Goal: Information Seeking & Learning: Learn about a topic

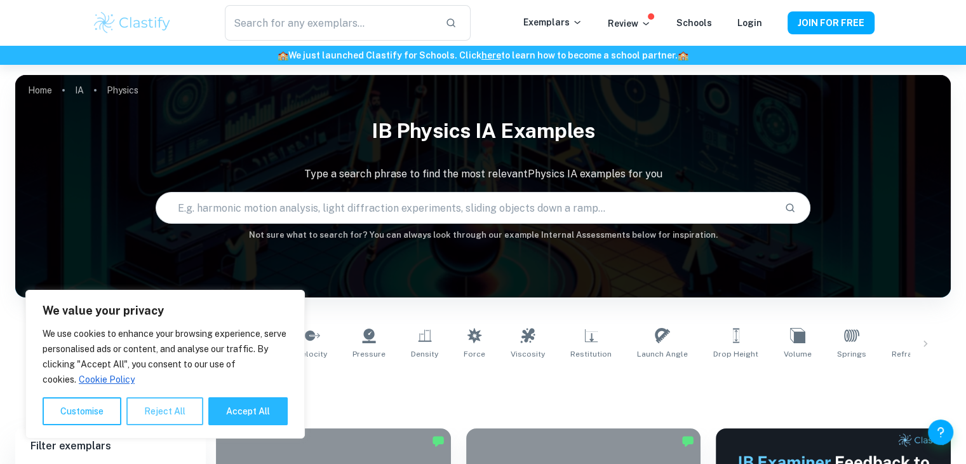
scroll to position [0, 341]
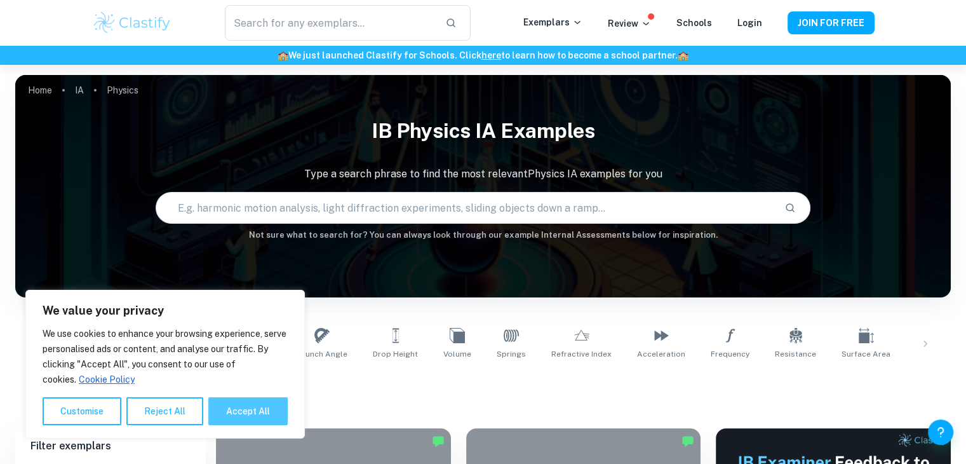
click at [233, 414] on button "Accept All" at bounding box center [247, 411] width 79 height 28
checkbox input "true"
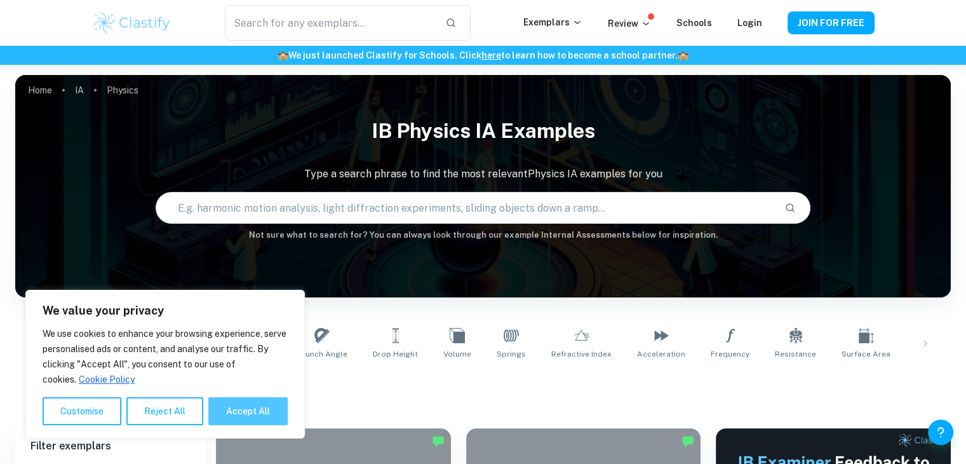
checkbox input "true"
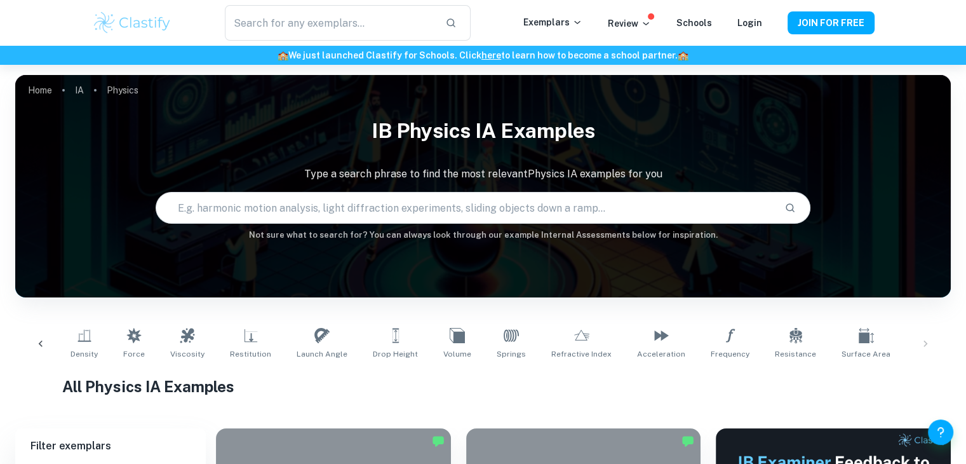
click at [917, 350] on div "Temperature Mass Length Oscillation Velocity Pressure Density Force Viscosity R…" at bounding box center [482, 344] width 915 height 42
click at [920, 349] on div "Temperature Mass Length Oscillation Velocity Pressure Density Force Viscosity R…" at bounding box center [482, 344] width 915 height 42
click at [932, 339] on div "Temperature Mass Length Oscillation Velocity Pressure Density Force Viscosity R…" at bounding box center [482, 344] width 915 height 42
click at [928, 339] on div "Temperature Mass Length Oscillation Velocity Pressure Density Force Viscosity R…" at bounding box center [482, 344] width 915 height 42
click at [921, 349] on div "Temperature Mass Length Oscillation Velocity Pressure Density Force Viscosity R…" at bounding box center [482, 344] width 915 height 42
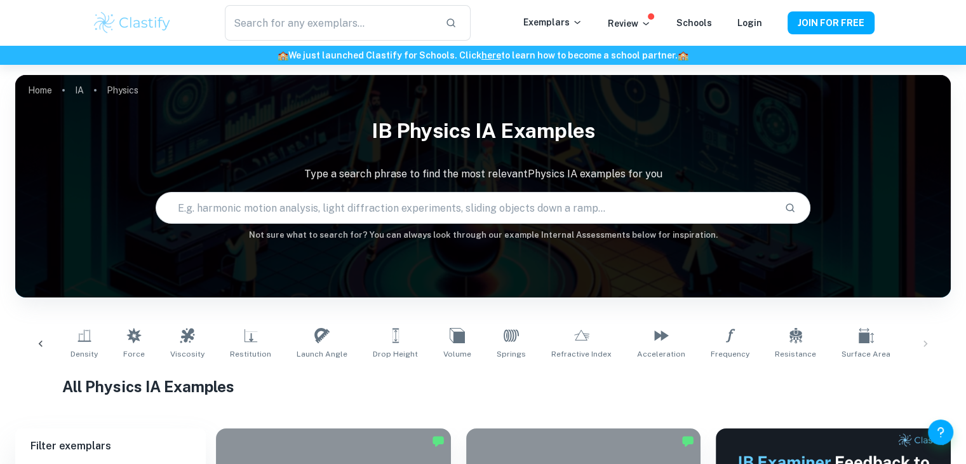
click at [921, 349] on div "Temperature Mass Length Oscillation Velocity Pressure Density Force Viscosity R…" at bounding box center [482, 344] width 915 height 42
click at [33, 341] on div at bounding box center [40, 344] width 30 height 42
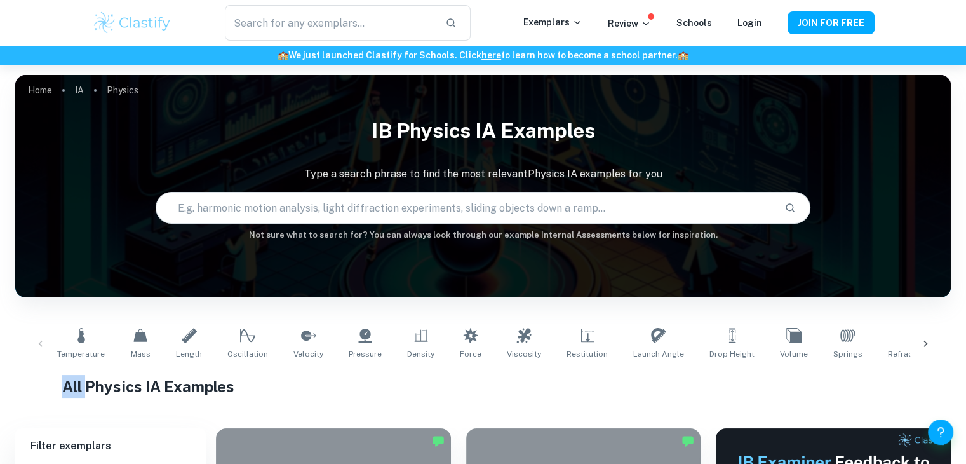
scroll to position [0, 0]
click at [335, 210] on input "text" at bounding box center [465, 208] width 618 height 36
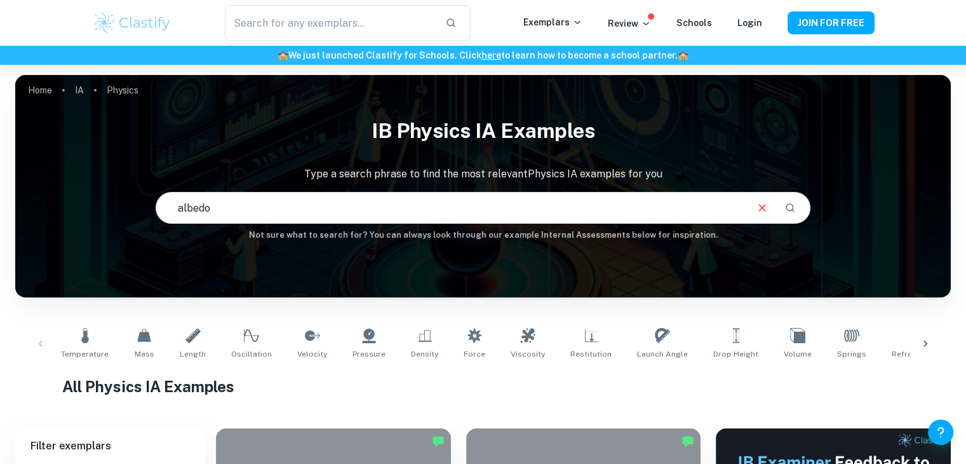
type input "albedo"
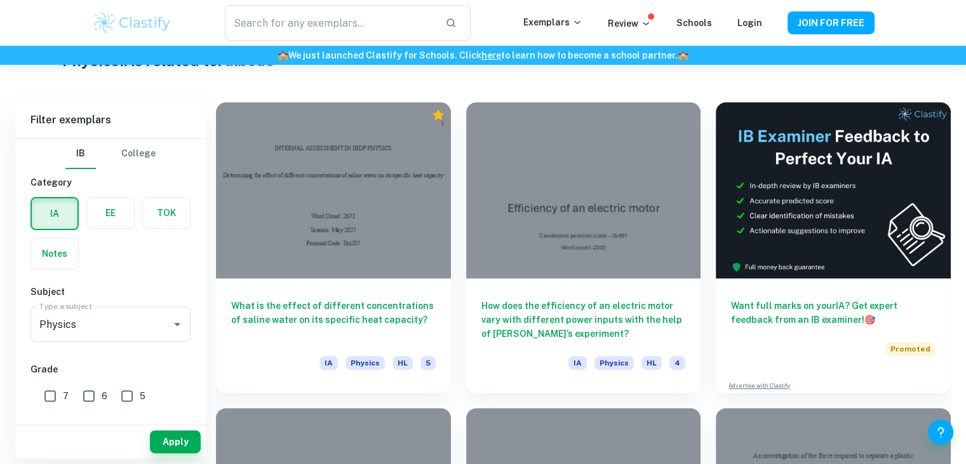
scroll to position [341, 0]
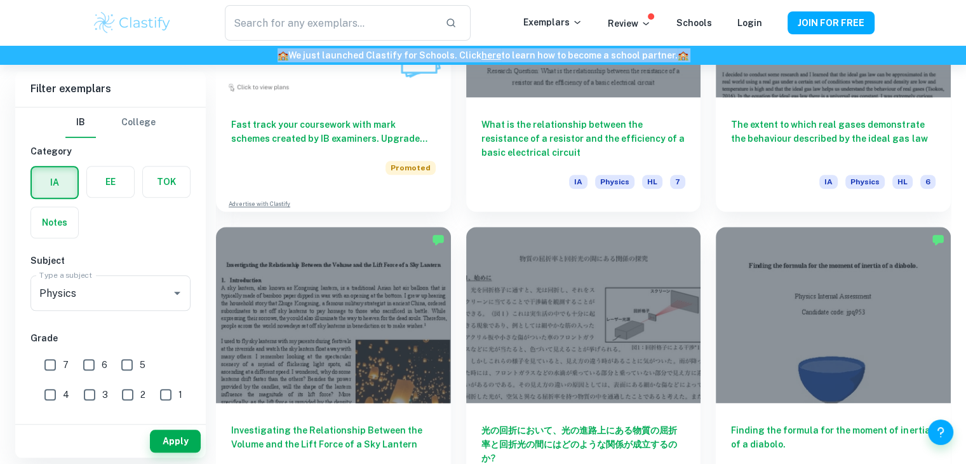
scroll to position [0, 0]
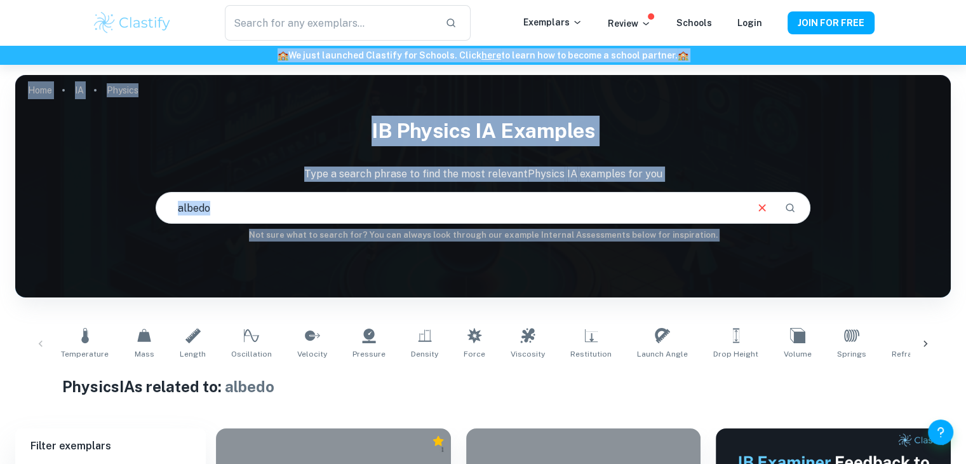
click at [759, 211] on icon "Clear" at bounding box center [762, 207] width 7 height 7
click at [44, 346] on div "Temperature Mass Length Oscillation Velocity Pressure Density Force Viscosity R…" at bounding box center [482, 344] width 915 height 42
click at [38, 344] on div "Temperature Mass Length Oscillation Velocity Pressure Density Force Viscosity R…" at bounding box center [482, 344] width 915 height 42
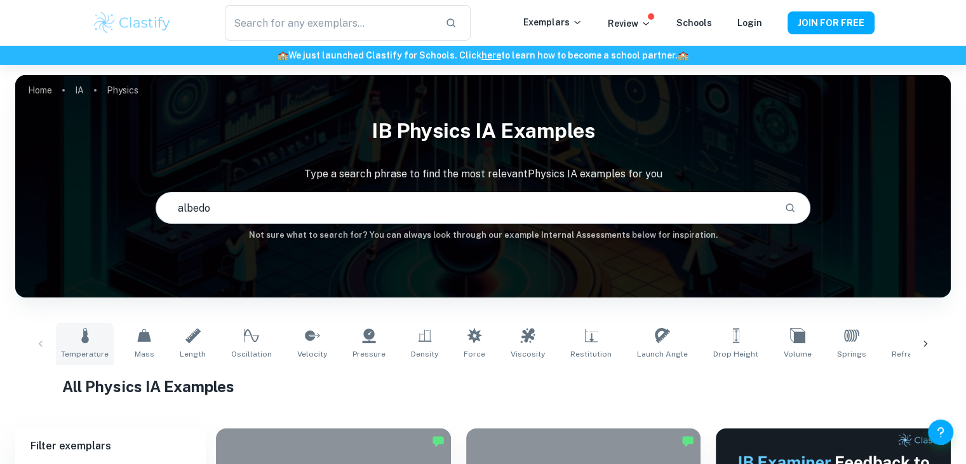
click at [81, 332] on icon at bounding box center [85, 335] width 15 height 15
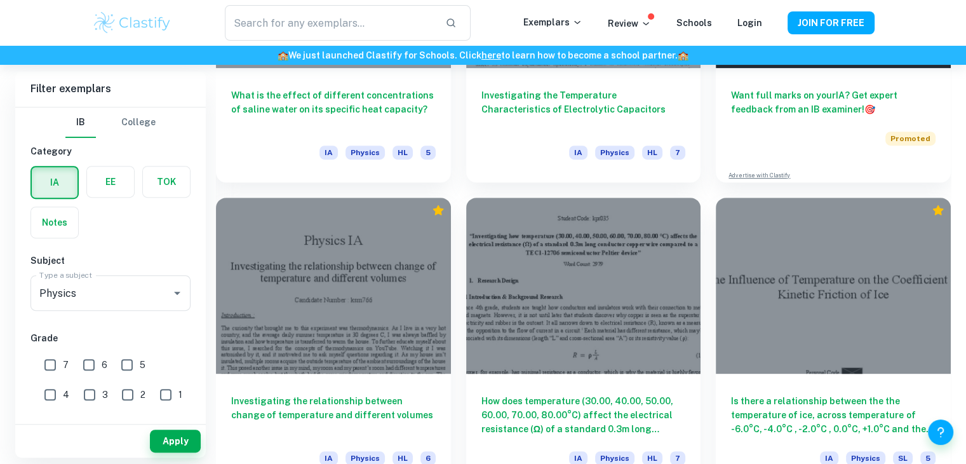
scroll to position [10, 0]
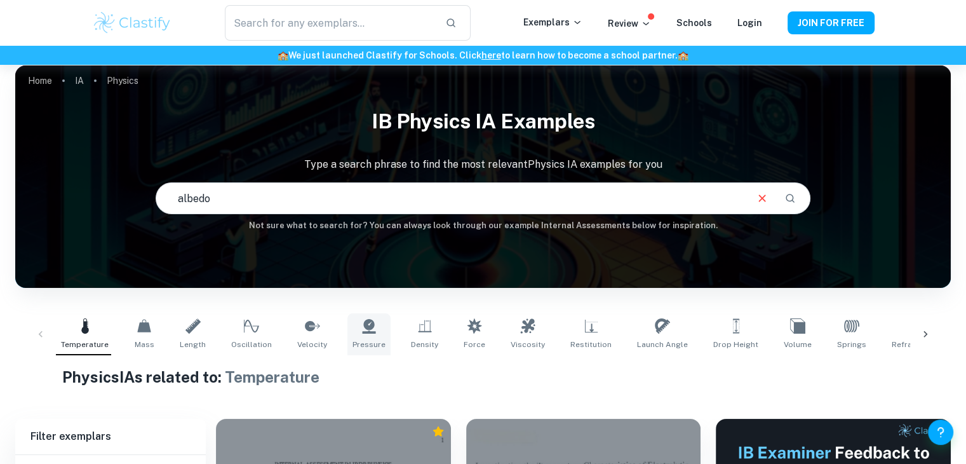
click at [374, 317] on link "Pressure" at bounding box center [368, 334] width 43 height 42
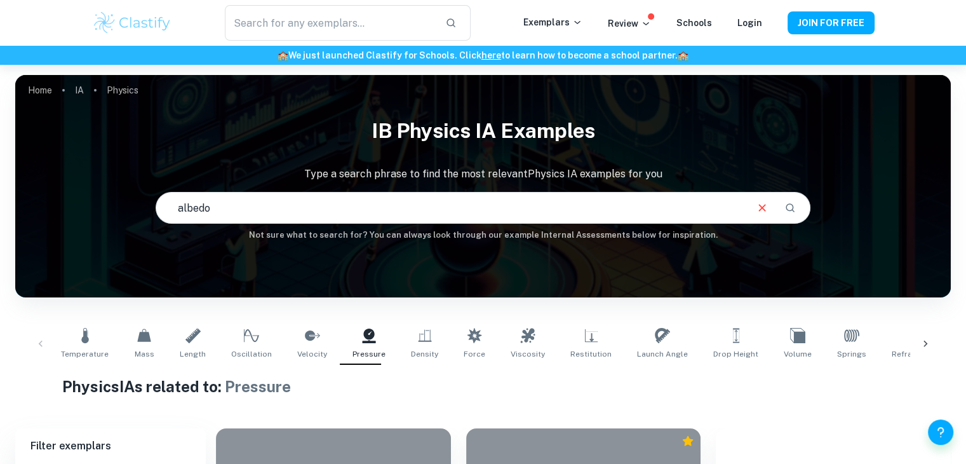
click at [929, 346] on icon at bounding box center [925, 343] width 13 height 13
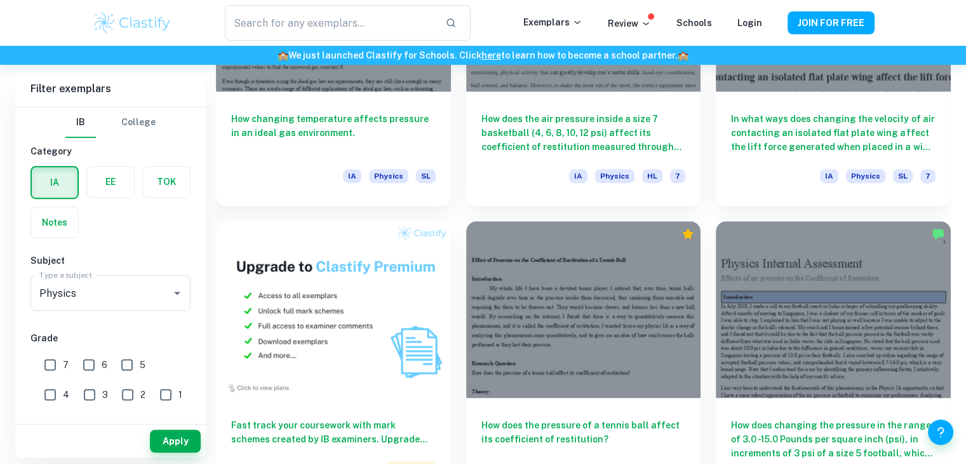
scroll to position [903, 0]
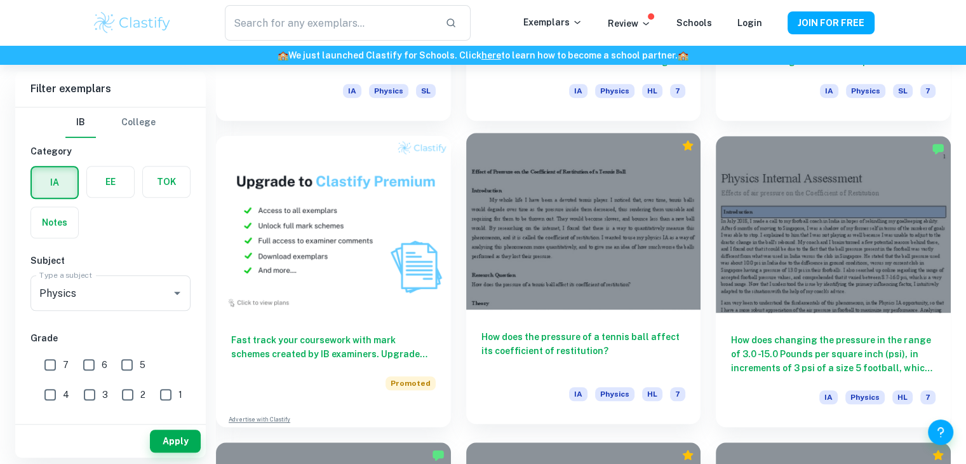
click at [544, 324] on div "How does the pressure of a tennis ball affect its coefficient of restitution? I…" at bounding box center [583, 366] width 235 height 114
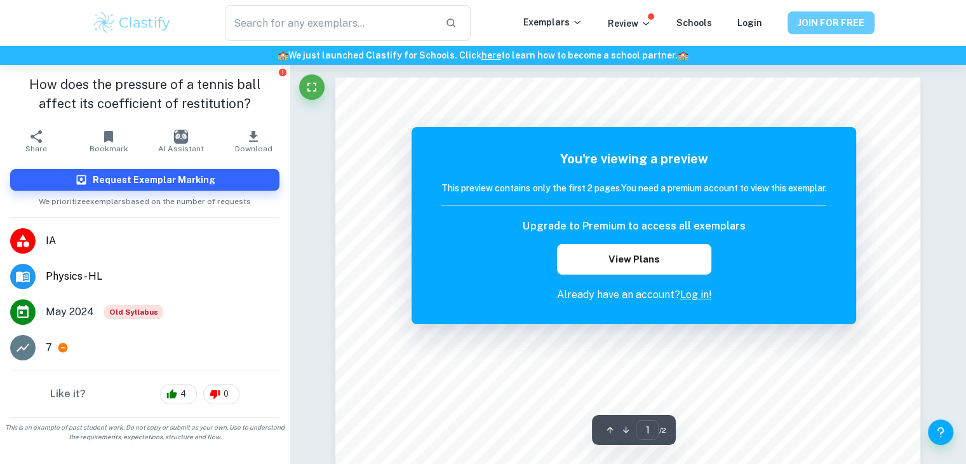
click at [802, 24] on button "JOIN FOR FREE" at bounding box center [831, 22] width 87 height 23
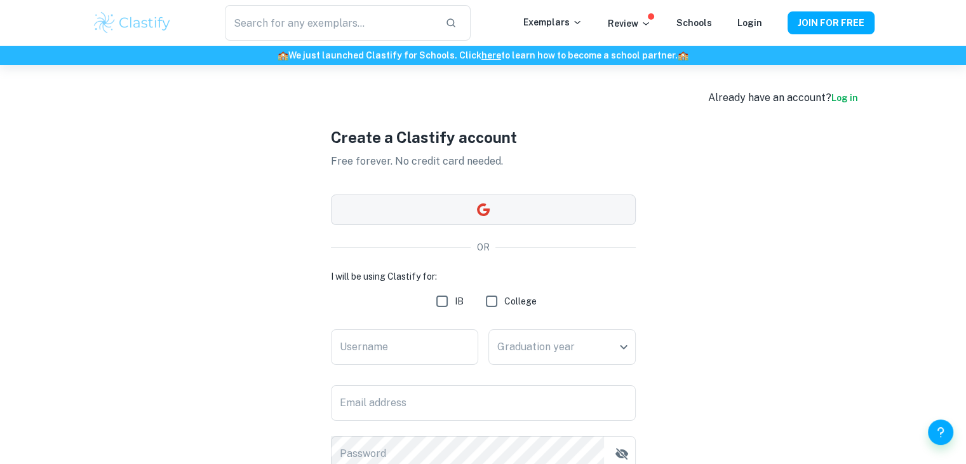
click at [492, 209] on button "button" at bounding box center [483, 209] width 305 height 30
click at [441, 295] on input "IB" at bounding box center [441, 300] width 25 height 25
checkbox input "true"
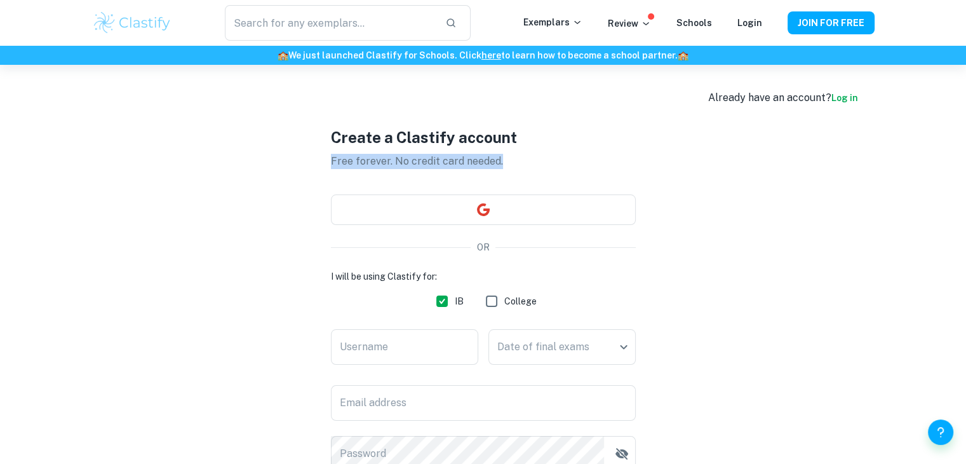
drag, startPoint x: 966, startPoint y: 125, endPoint x: 955, endPoint y: 141, distance: 19.2
click at [962, 161] on div "Already have an account? Log in Create a Clastify account Free forever. No cred…" at bounding box center [483, 348] width 966 height 567
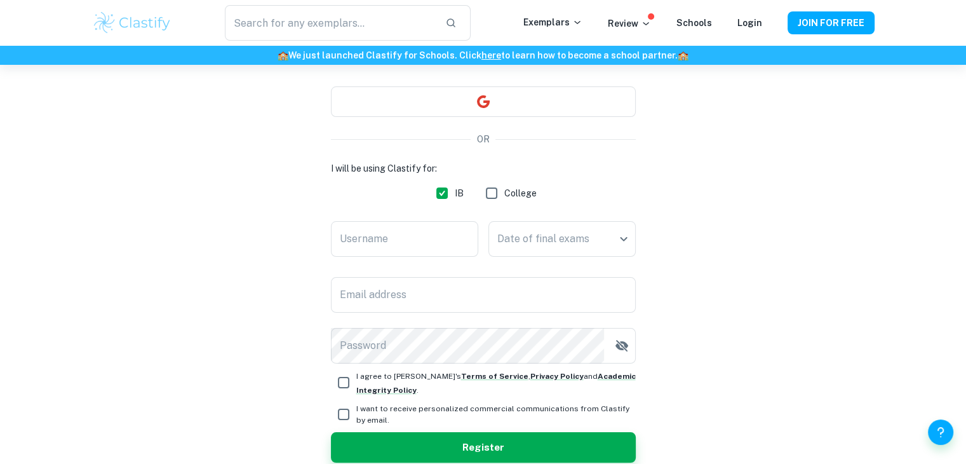
scroll to position [123, 0]
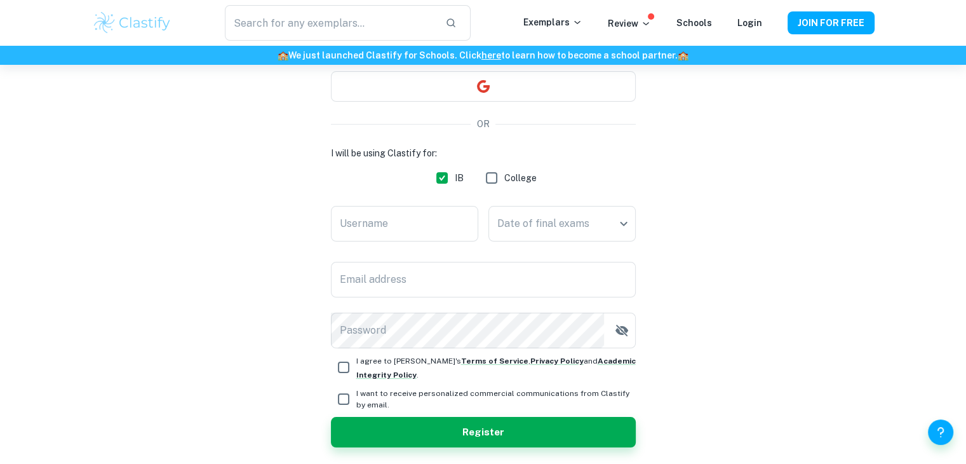
click at [901, 234] on div "Already have an account? Log in Create a Clastify account Free forever. No cred…" at bounding box center [483, 225] width 966 height 567
click at [370, 223] on input "Username" at bounding box center [404, 224] width 147 height 36
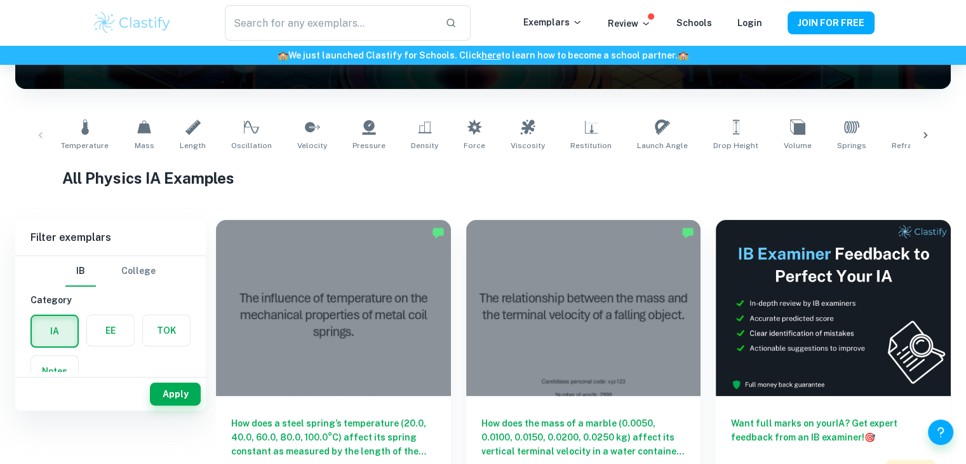
scroll to position [79, 0]
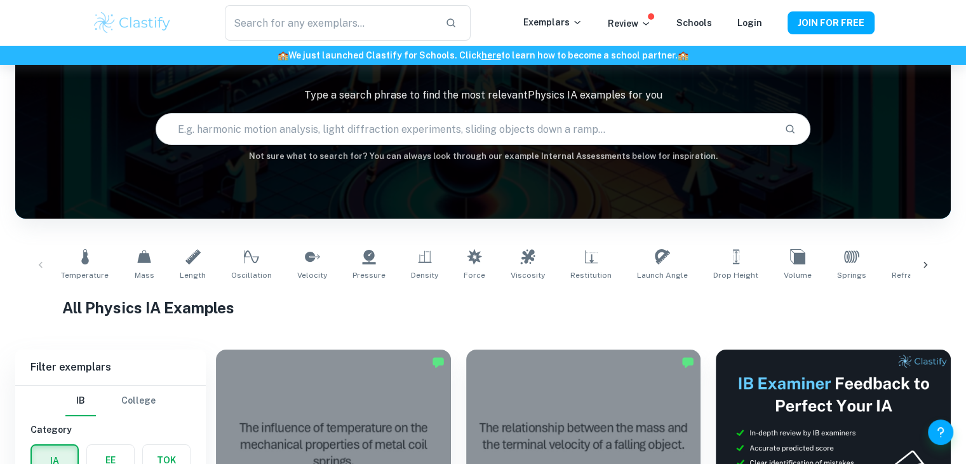
drag, startPoint x: 975, startPoint y: 30, endPoint x: 968, endPoint y: 22, distance: 11.2
click at [966, 22] on html "We value your privacy We use cookies to enhance your browsing experience, serve…" at bounding box center [483, 153] width 966 height 464
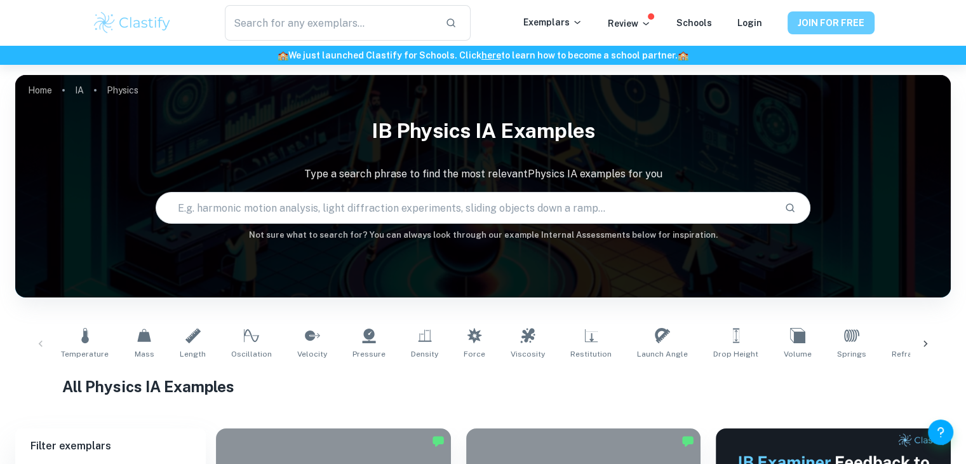
click at [824, 22] on button "JOIN FOR FREE" at bounding box center [831, 22] width 87 height 23
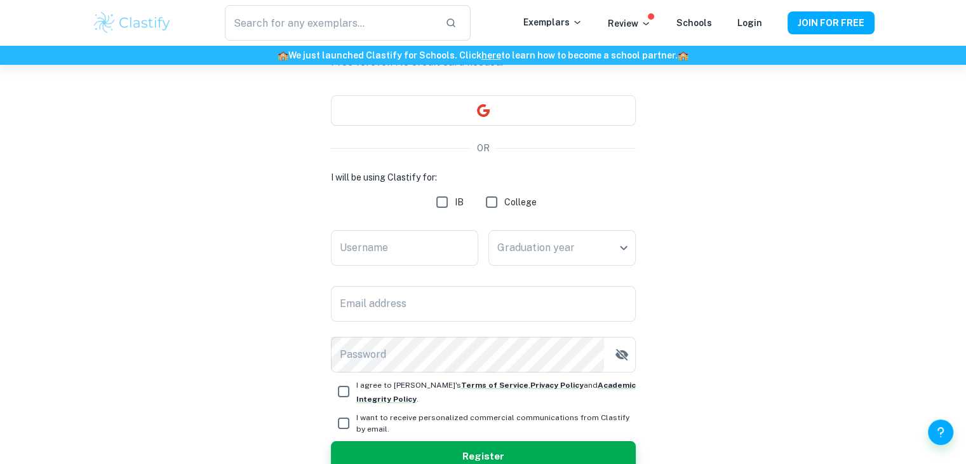
scroll to position [98, 0]
click at [405, 247] on input "Username" at bounding box center [404, 249] width 147 height 36
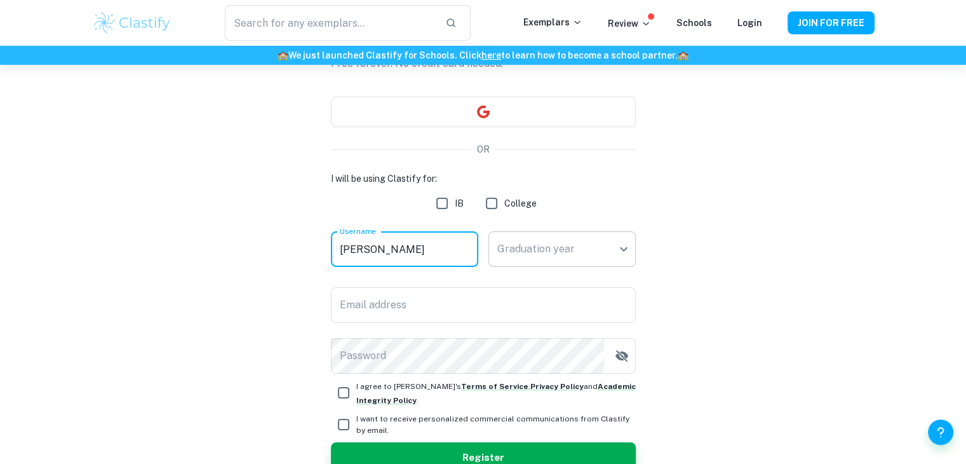
type input "Mohamed Koné"
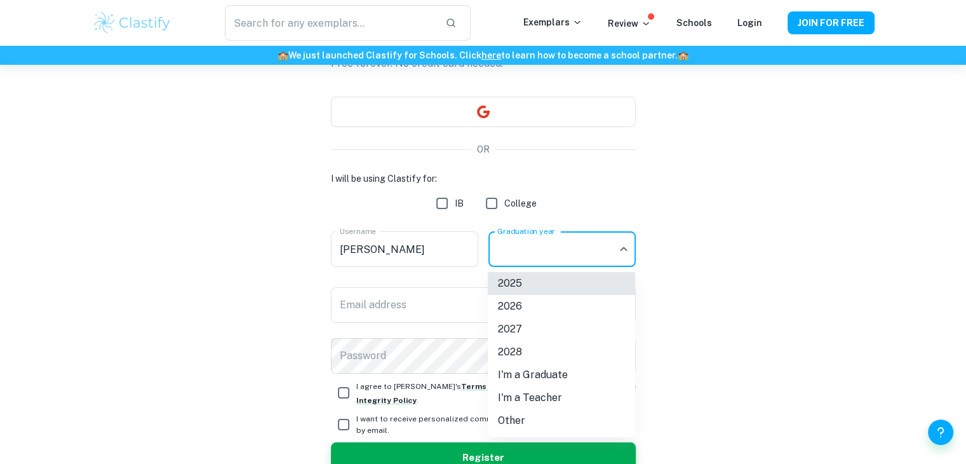
click at [543, 239] on body "We value your privacy We use cookies to enhance your browsing experience, serve…" at bounding box center [483, 199] width 966 height 464
click at [552, 309] on li "2026" at bounding box center [561, 306] width 147 height 23
type input "2026"
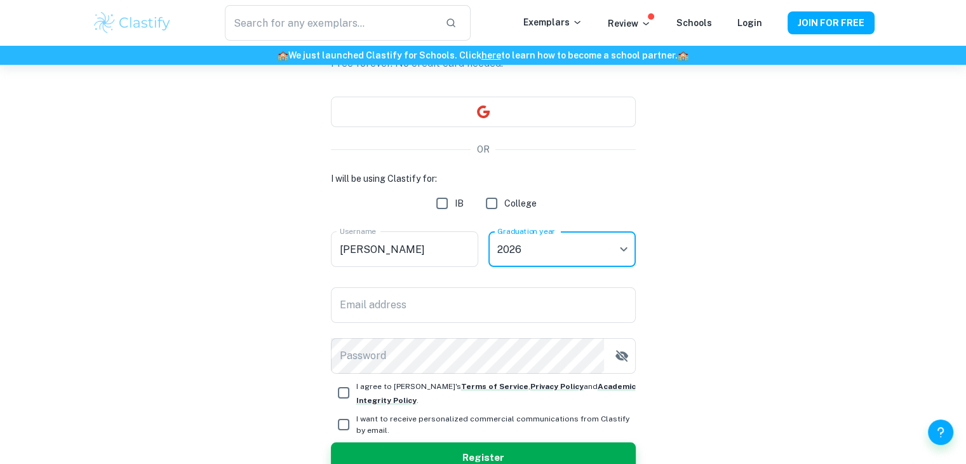
click at [489, 323] on div "I will be using Clastify for: IB College Username Mohamed Koné Username Graduat…" at bounding box center [483, 273] width 305 height 202
click at [485, 315] on input "Email address" at bounding box center [483, 305] width 305 height 36
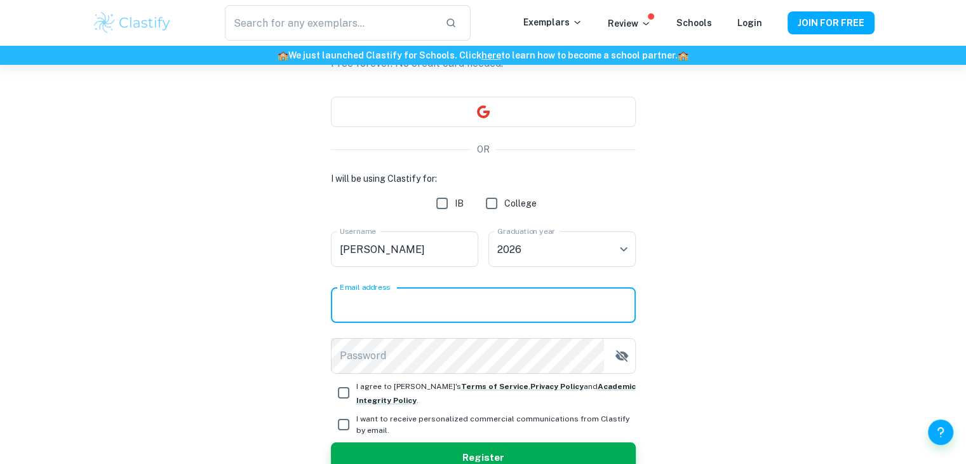
type input "ndandjo.kone@enkoschools.com"
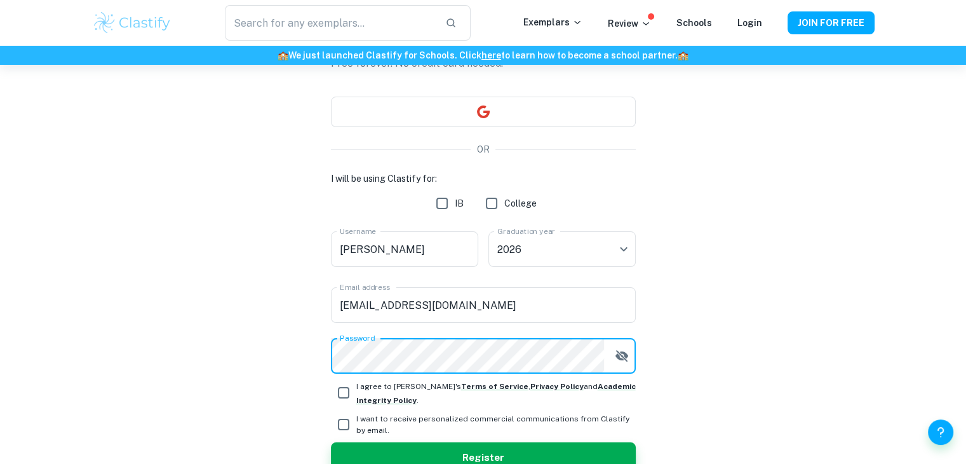
click at [337, 395] on input "I agree to Clastify's Terms of Service , Privacy Policy and Academic Integrity …" at bounding box center [343, 392] width 25 height 25
checkbox input "true"
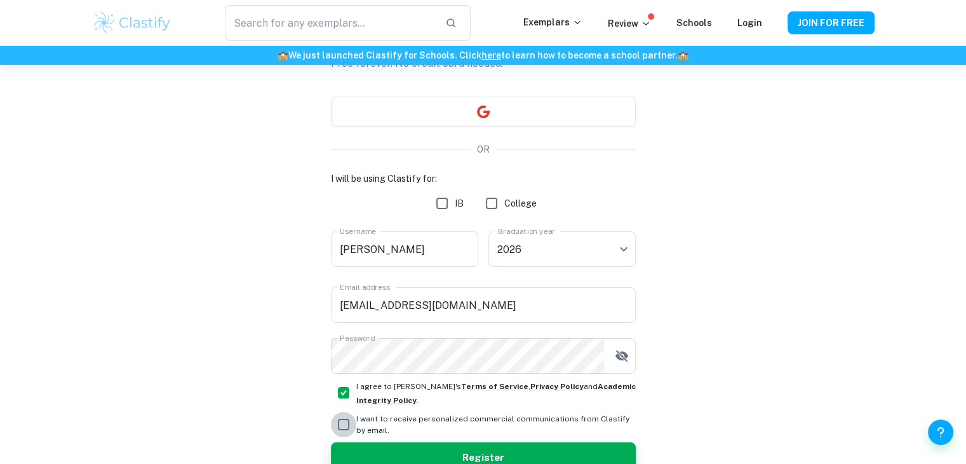
click at [343, 419] on input "I want to receive personalized commercial communications from Clastify by email." at bounding box center [343, 424] width 25 height 25
checkbox input "true"
click at [619, 361] on icon "button" at bounding box center [621, 355] width 15 height 15
click at [617, 357] on icon "button" at bounding box center [621, 355] width 13 height 9
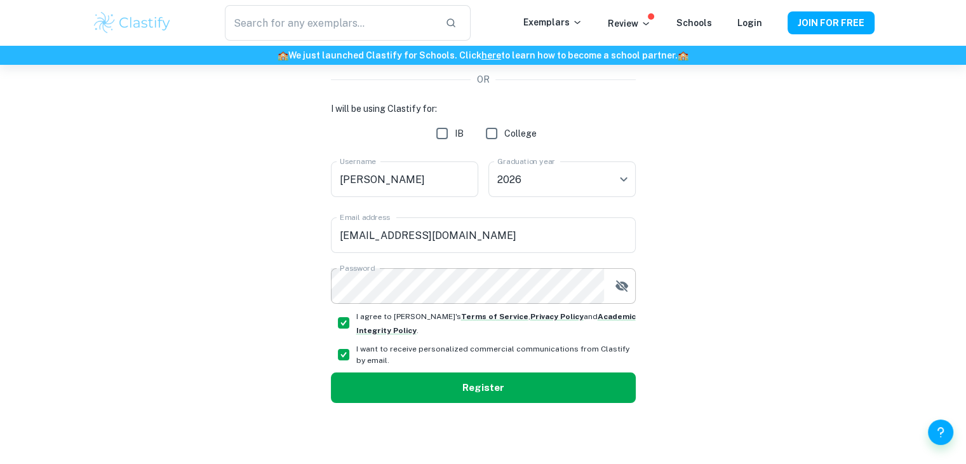
click at [457, 391] on button "Register" at bounding box center [483, 387] width 305 height 30
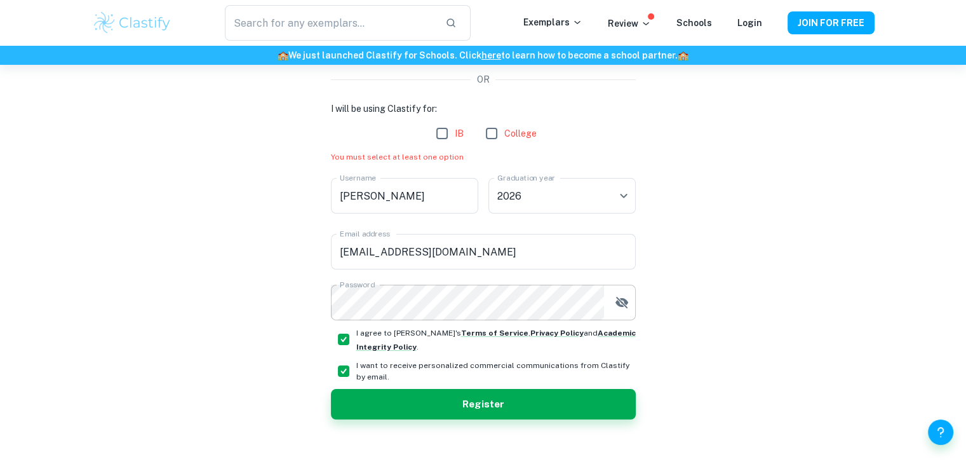
click at [445, 135] on input "IB" at bounding box center [441, 133] width 25 height 25
checkbox input "true"
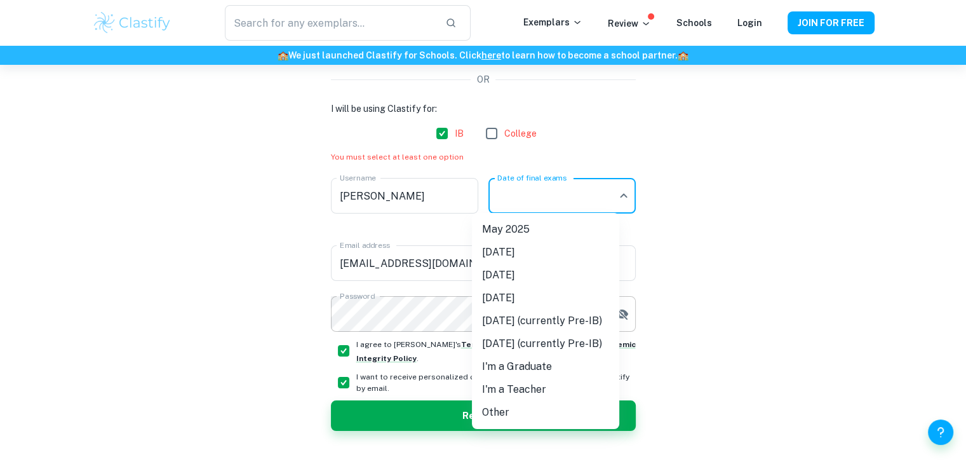
drag, startPoint x: 572, startPoint y: 194, endPoint x: 576, endPoint y: 206, distance: 12.7
click at [576, 206] on body "We value your privacy We use cookies to enhance your browsing experience, serve…" at bounding box center [483, 129] width 966 height 464
click at [518, 273] on li "[DATE]" at bounding box center [545, 275] width 147 height 23
type input "M26"
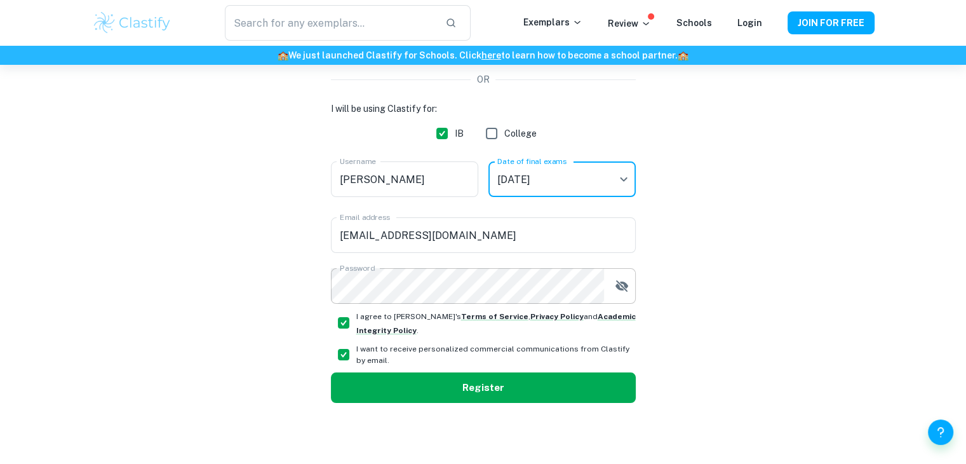
click at [479, 379] on button "Register" at bounding box center [483, 387] width 305 height 30
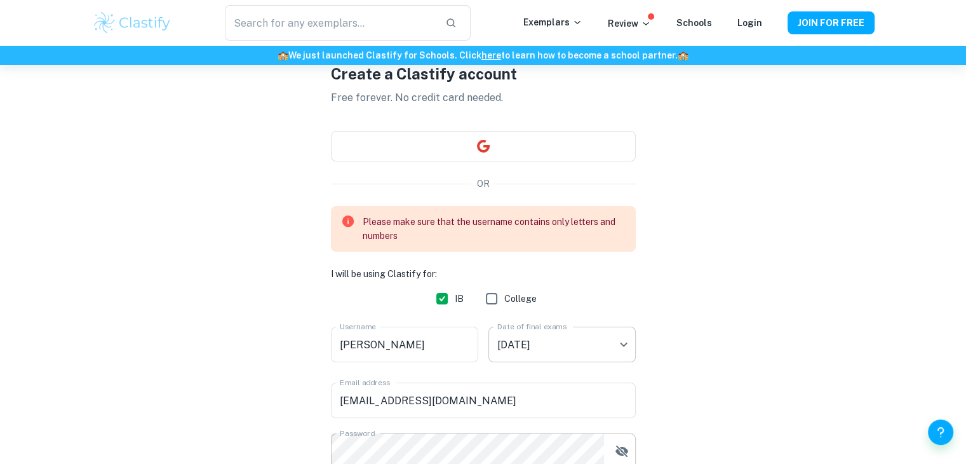
scroll to position [229, 0]
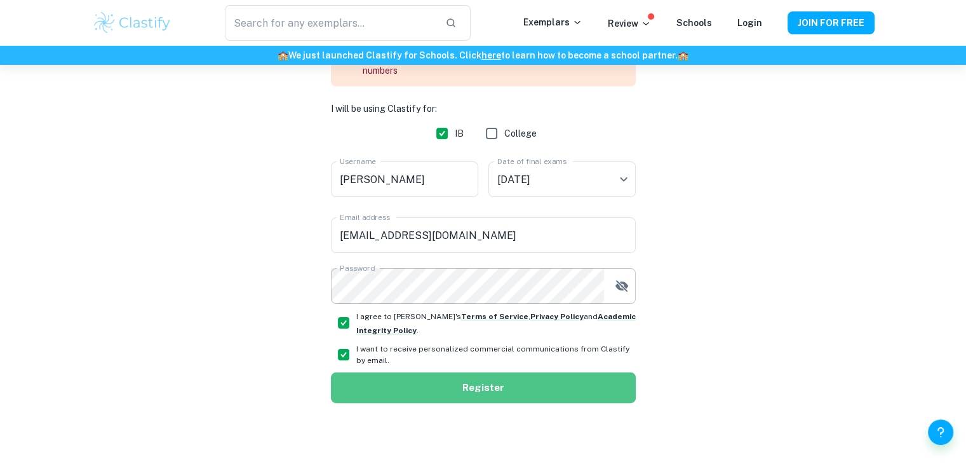
click at [444, 389] on button "Register" at bounding box center [483, 387] width 305 height 30
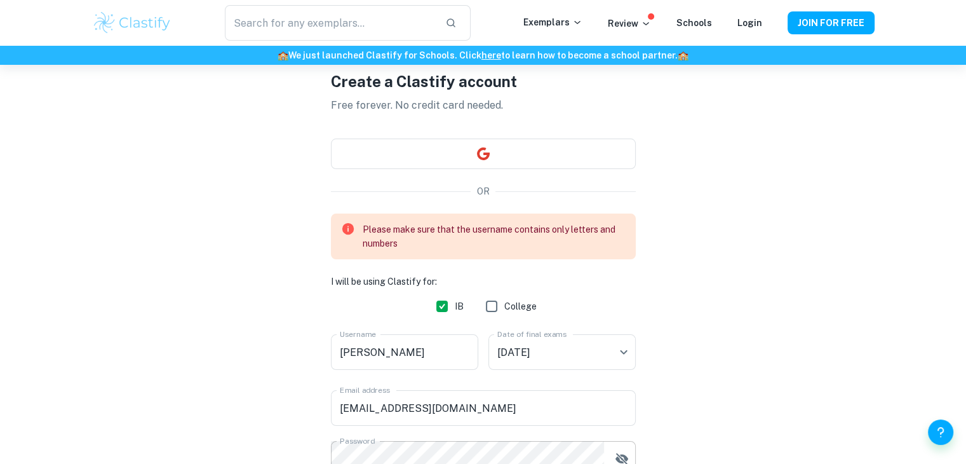
scroll to position [38, 0]
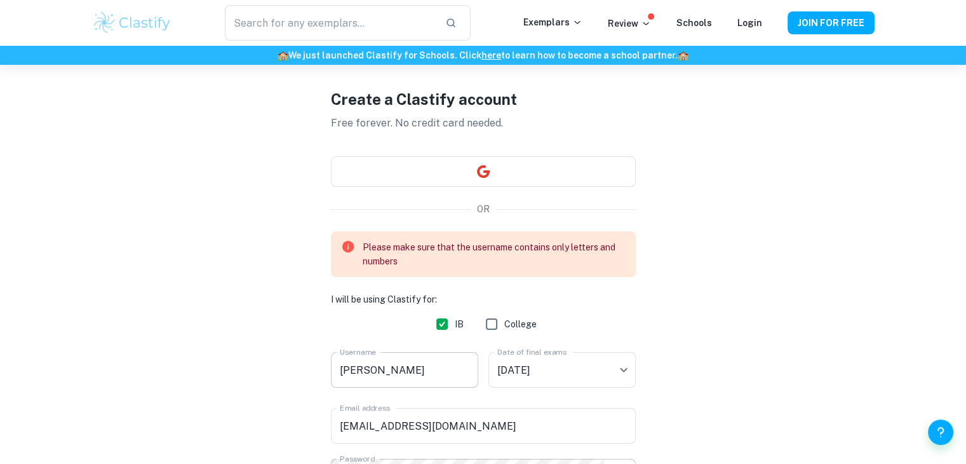
click at [428, 365] on input "Mohamed Koné" at bounding box center [404, 370] width 147 height 36
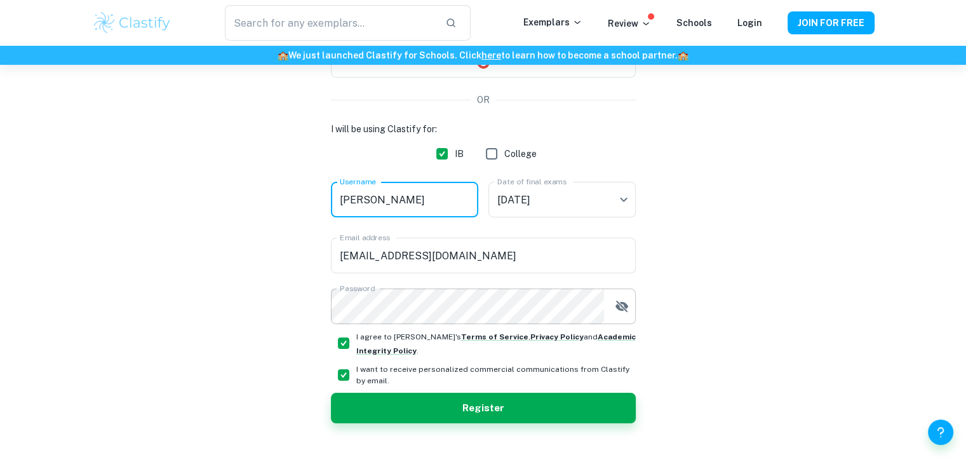
scroll to position [168, 0]
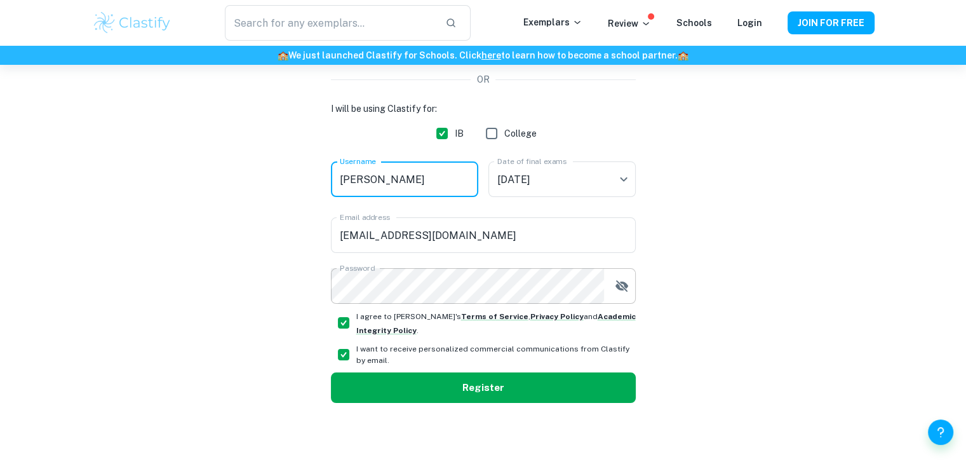
click at [412, 382] on button "Register" at bounding box center [483, 387] width 305 height 30
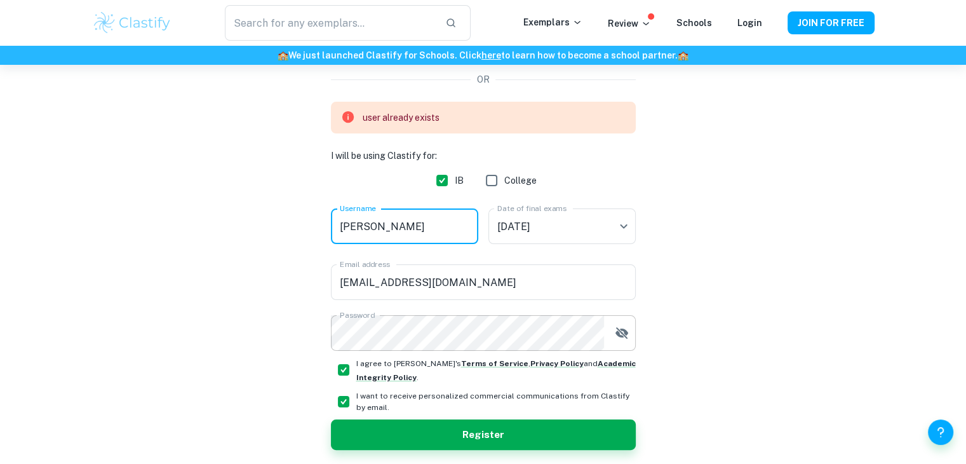
click at [402, 229] on input "Mohamed" at bounding box center [404, 226] width 147 height 36
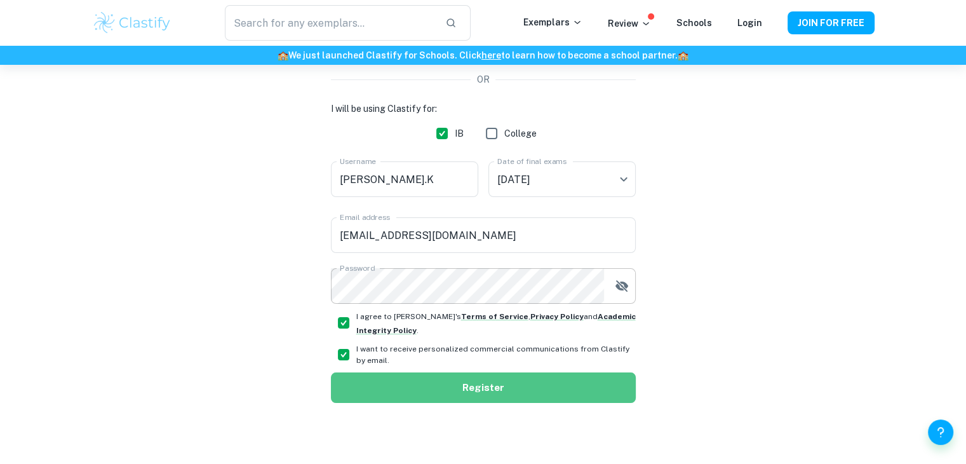
click at [499, 388] on button "Register" at bounding box center [483, 387] width 305 height 30
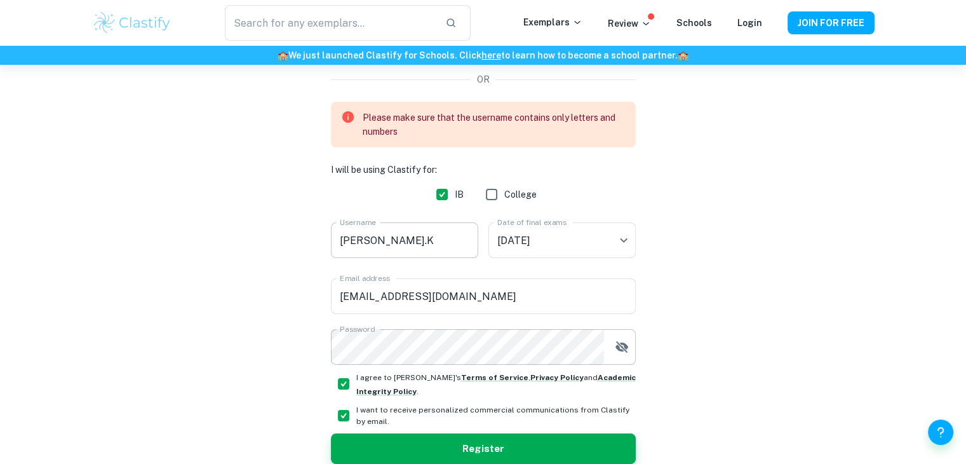
drag, startPoint x: 412, startPoint y: 236, endPoint x: 419, endPoint y: 232, distance: 7.4
click at [415, 236] on input "Mohamed.K" at bounding box center [404, 240] width 147 height 36
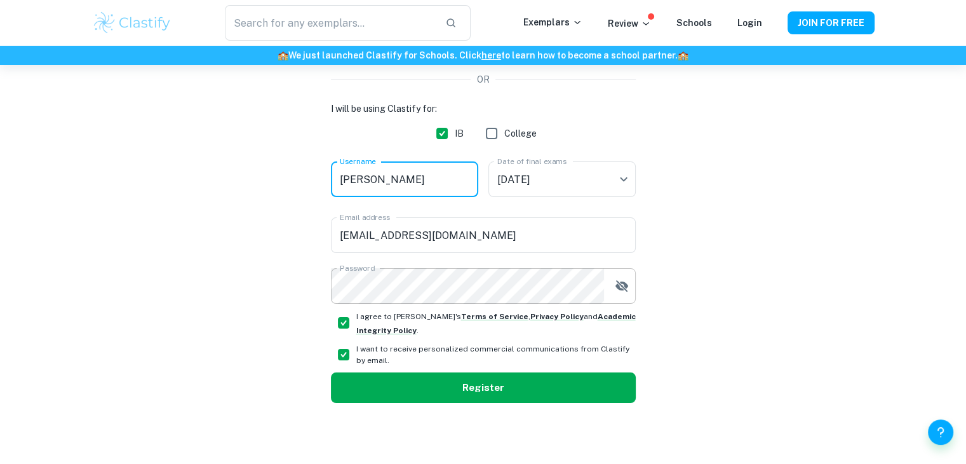
click at [401, 382] on button "Register" at bounding box center [483, 387] width 305 height 30
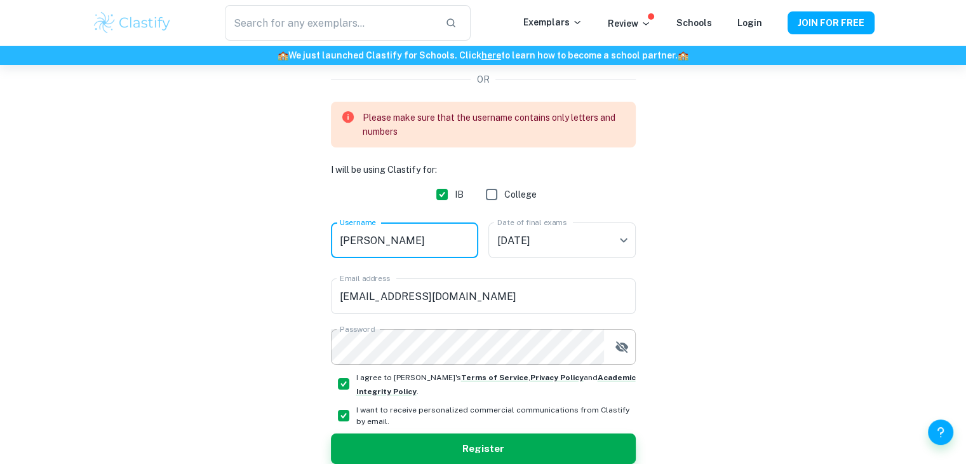
click at [413, 245] on input "Mohamed K" at bounding box center [404, 240] width 147 height 36
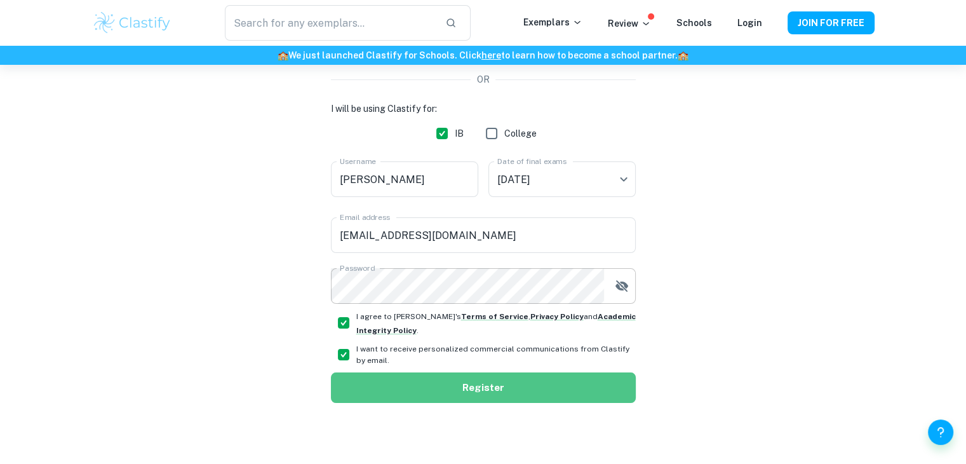
click at [468, 384] on button "Register" at bounding box center [483, 387] width 305 height 30
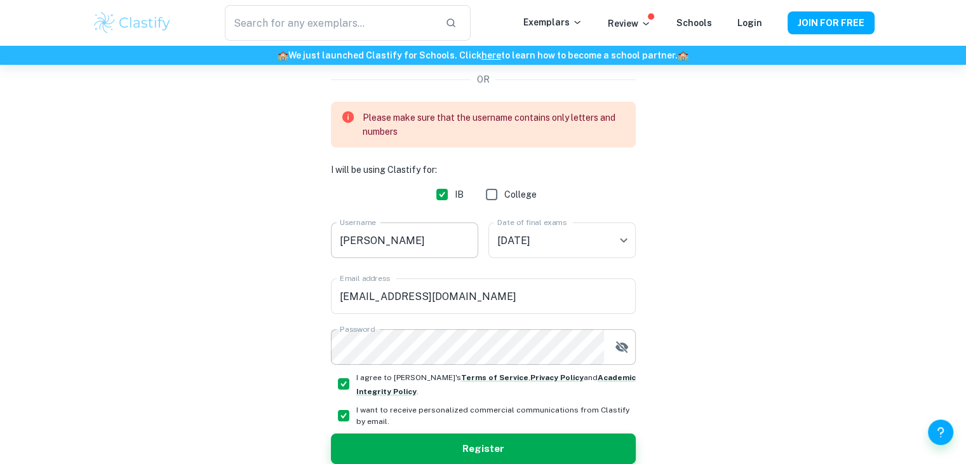
click at [410, 240] on input "Mohamed k" at bounding box center [404, 240] width 147 height 36
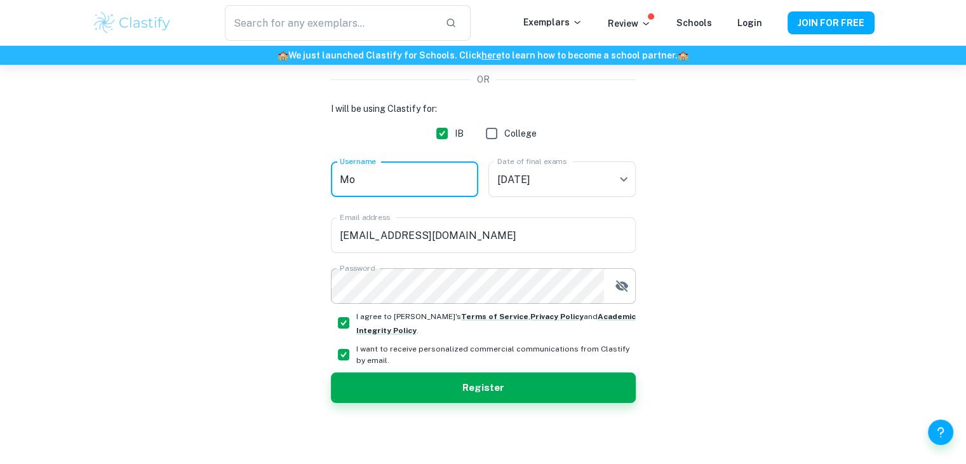
type input "M"
drag, startPoint x: 516, startPoint y: 392, endPoint x: 511, endPoint y: 387, distance: 7.2
click at [515, 391] on button "Register" at bounding box center [483, 387] width 305 height 30
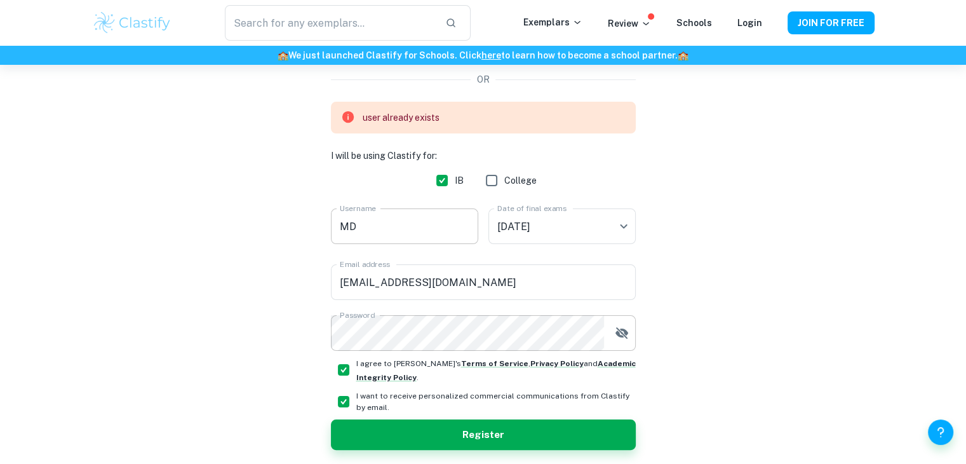
click at [384, 224] on input "MD" at bounding box center [404, 226] width 147 height 36
type input "M"
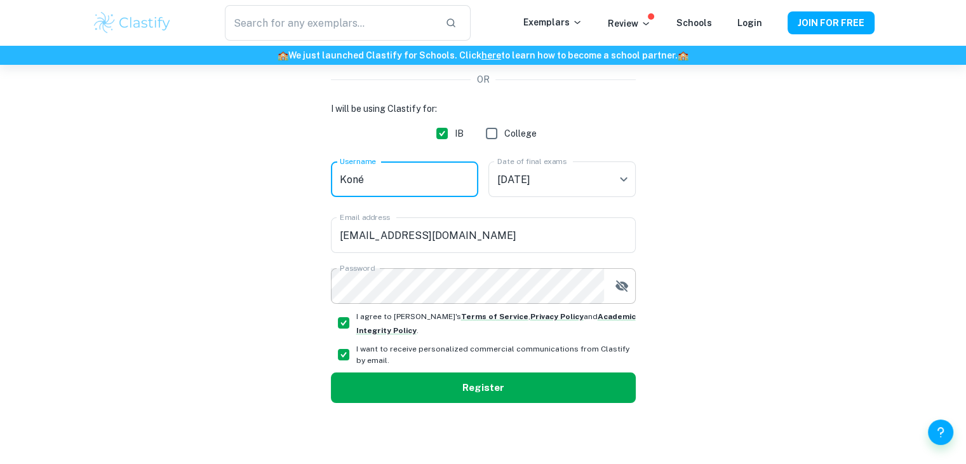
click at [448, 385] on button "Register" at bounding box center [483, 387] width 305 height 30
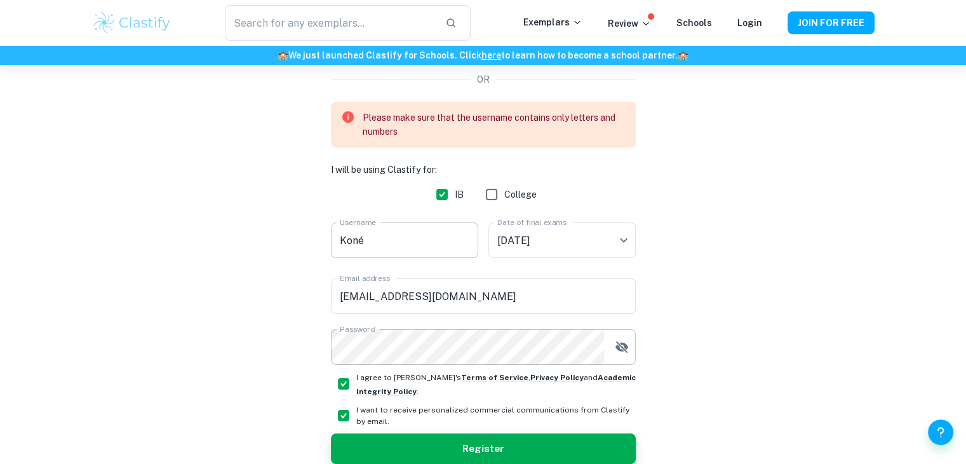
click at [397, 252] on input "Koné" at bounding box center [404, 240] width 147 height 36
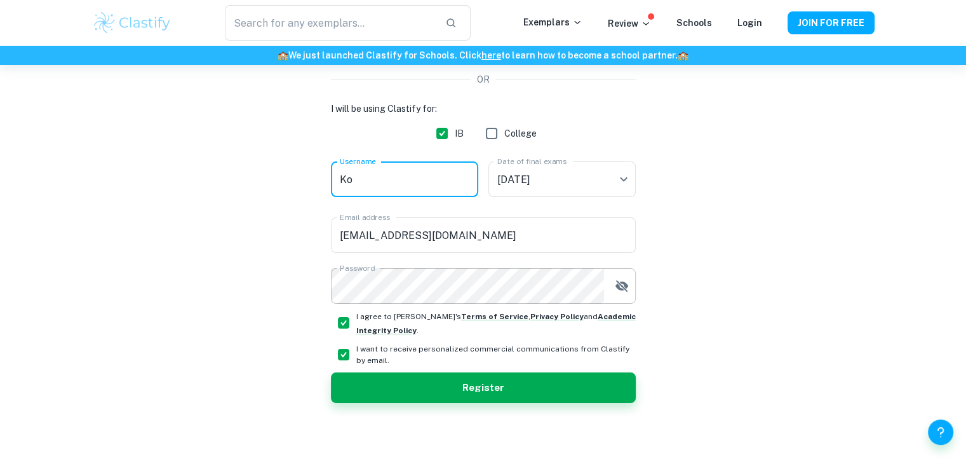
type input "K"
type input "Lamine"
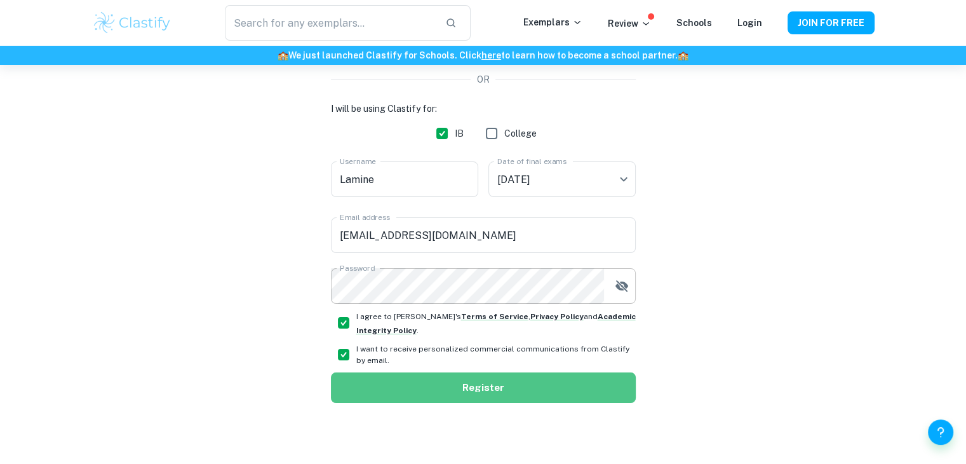
click at [452, 389] on button "Register" at bounding box center [483, 387] width 305 height 30
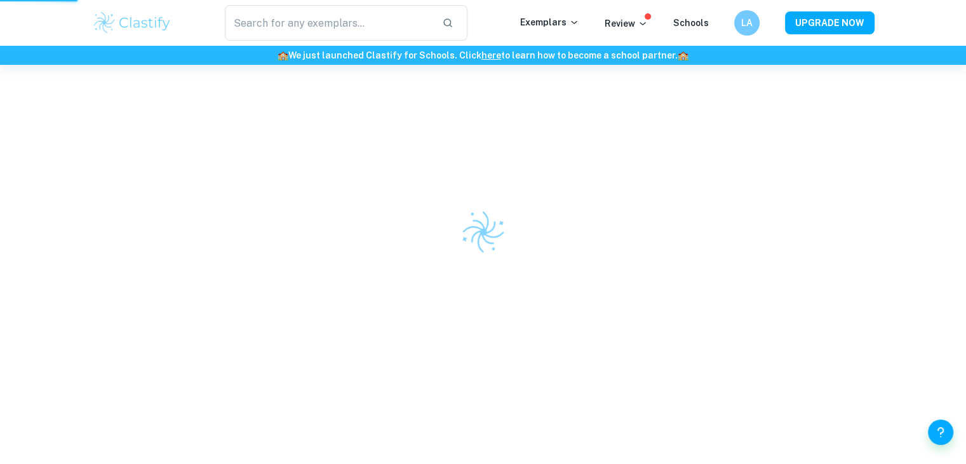
scroll to position [65, 0]
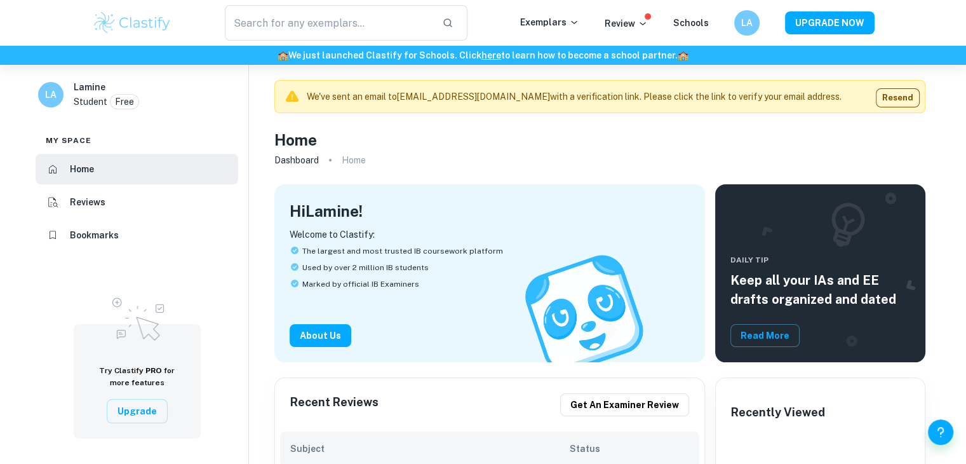
click at [896, 10] on div "​ Exemplars Review Schools LA UPGRADE NOW" at bounding box center [483, 23] width 966 height 46
click at [310, 24] on input "text" at bounding box center [329, 23] width 208 height 36
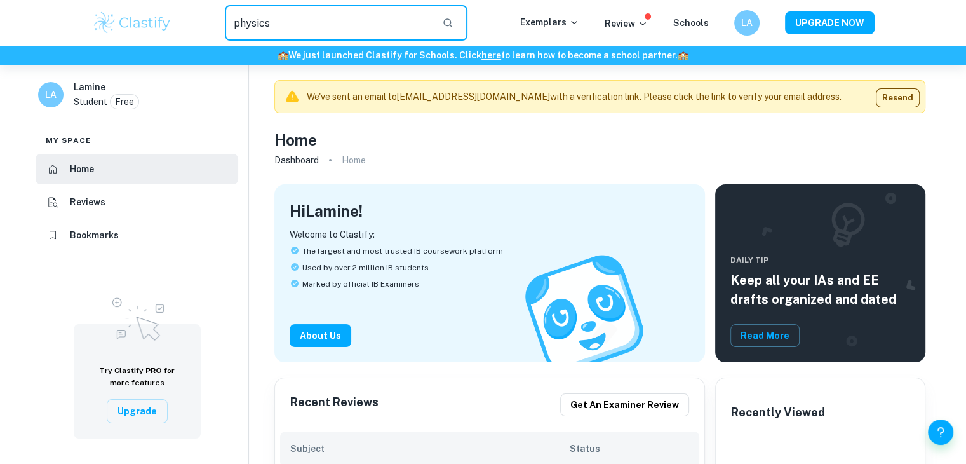
type input "physics"
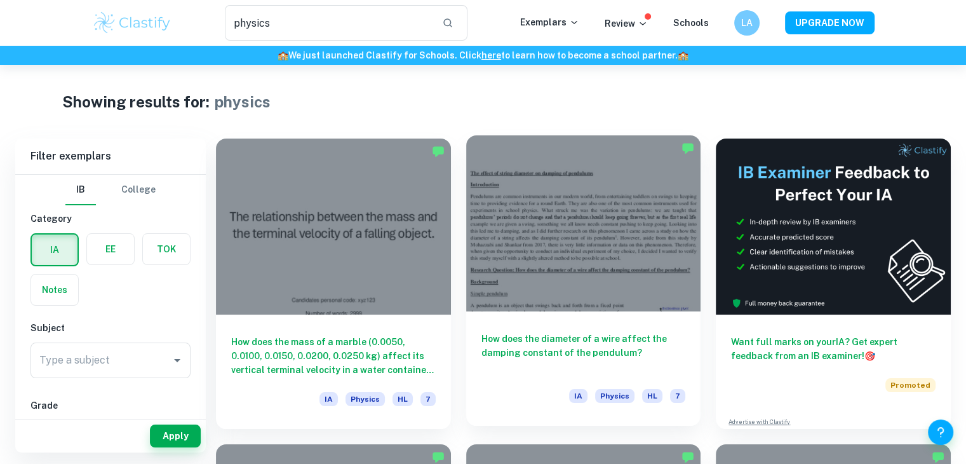
click at [579, 333] on h6 "How does the diameter of a wire affect the damping constant of the pendulum?" at bounding box center [584, 353] width 205 height 42
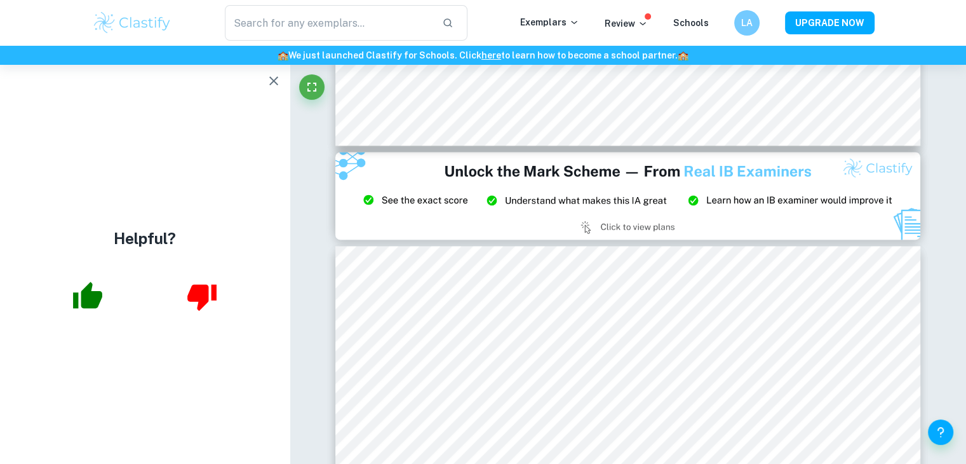
scroll to position [1710, 0]
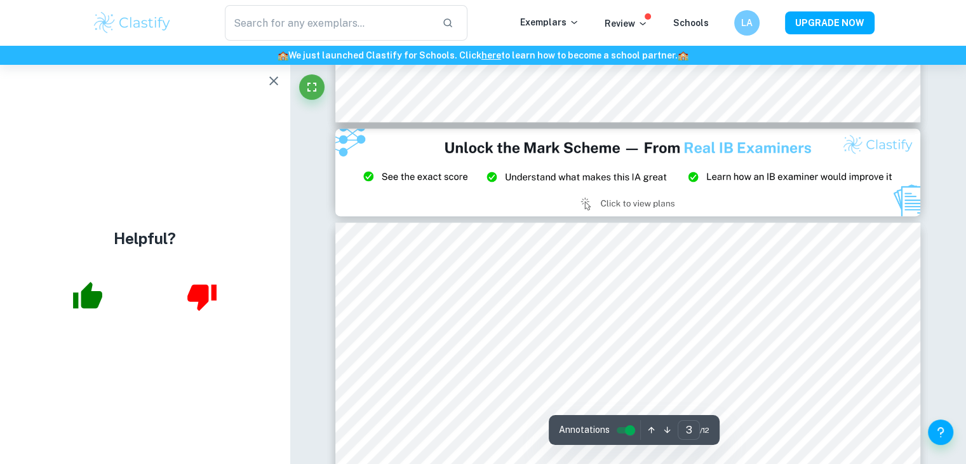
click at [607, 202] on img at bounding box center [628, 172] width 586 height 88
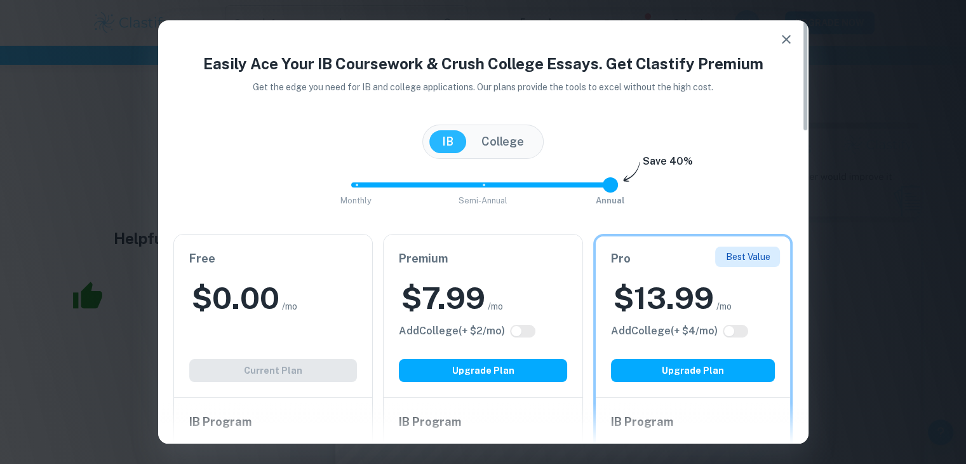
click at [778, 39] on button "button" at bounding box center [786, 39] width 25 height 25
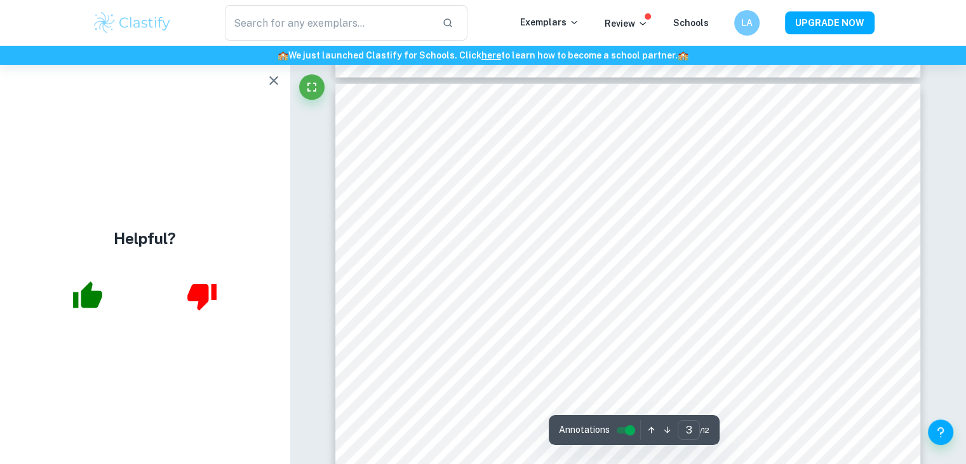
scroll to position [163, 0]
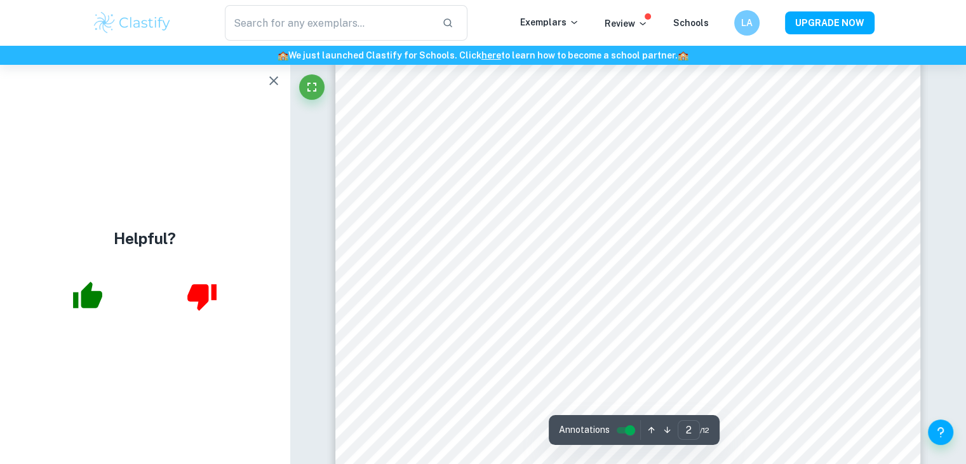
type input "1"
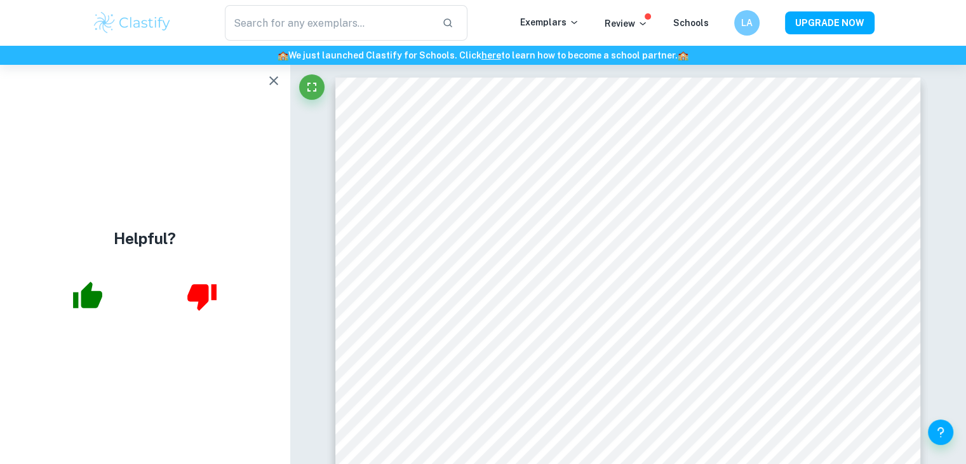
click at [81, 311] on icon "button" at bounding box center [88, 296] width 32 height 32
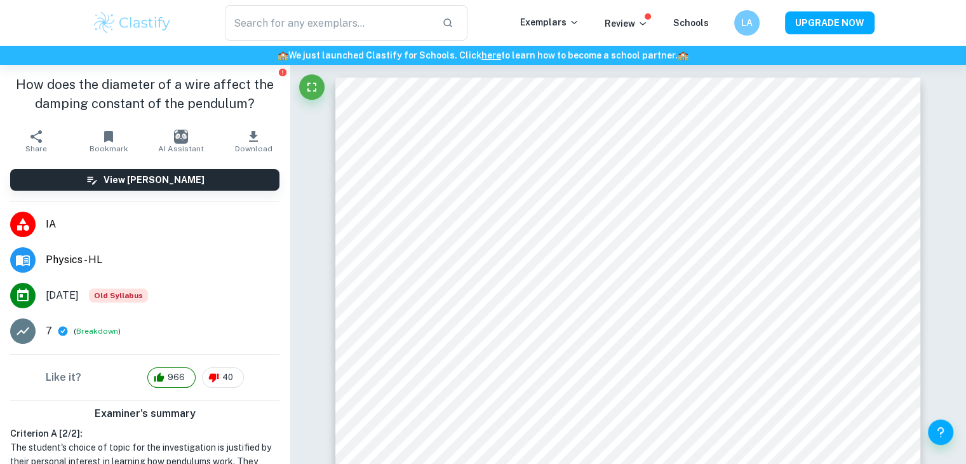
type input "physics"
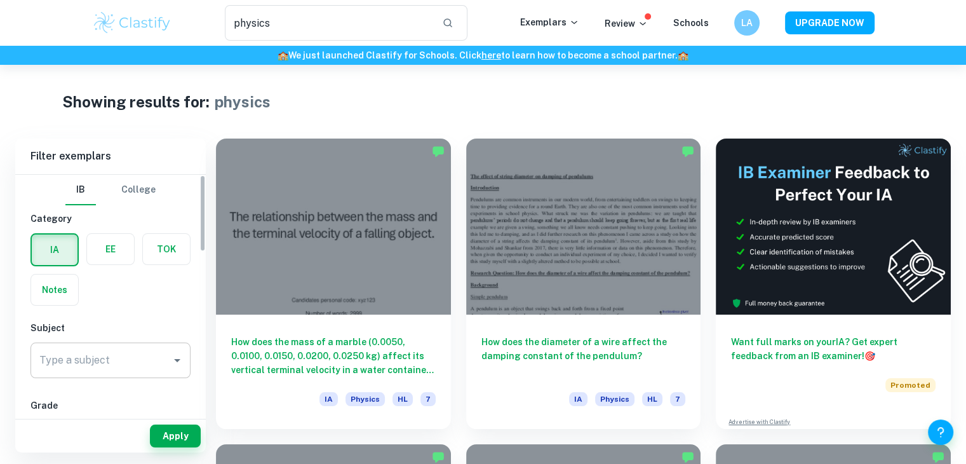
click at [161, 356] on input "Type a subject" at bounding box center [101, 360] width 130 height 24
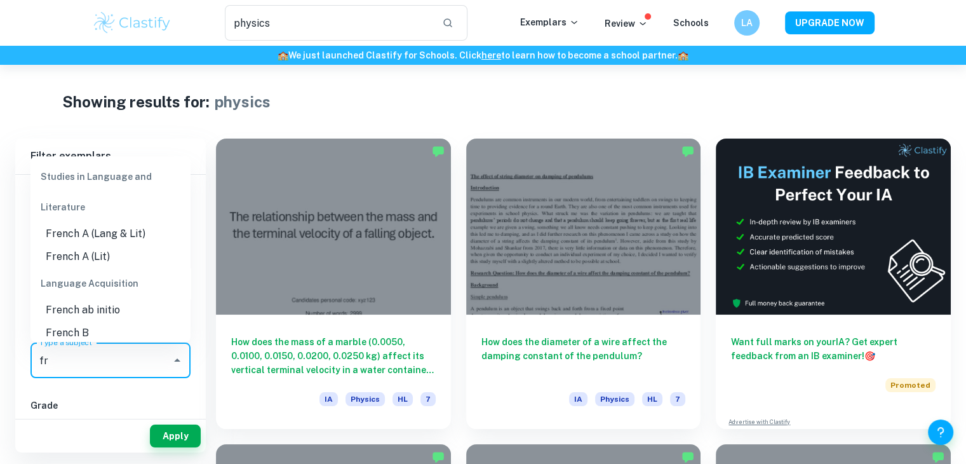
type input "f"
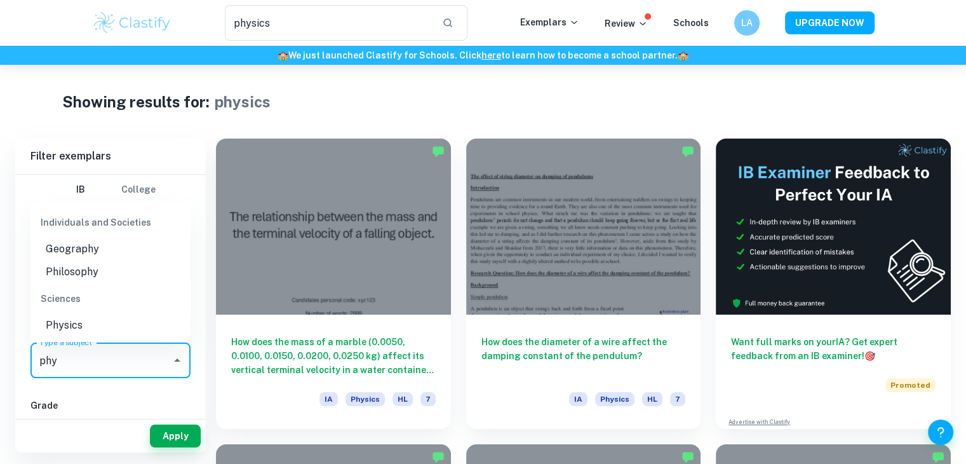
click at [125, 332] on li "Physics" at bounding box center [110, 325] width 160 height 23
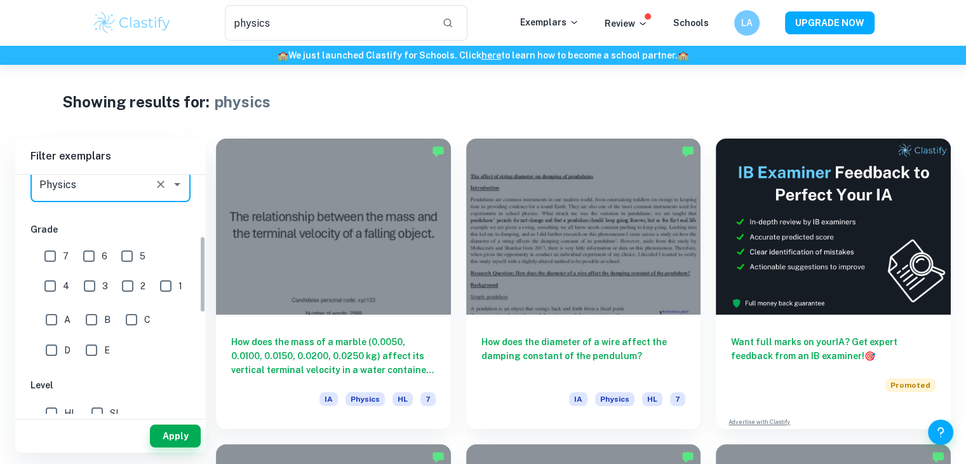
scroll to position [192, 0]
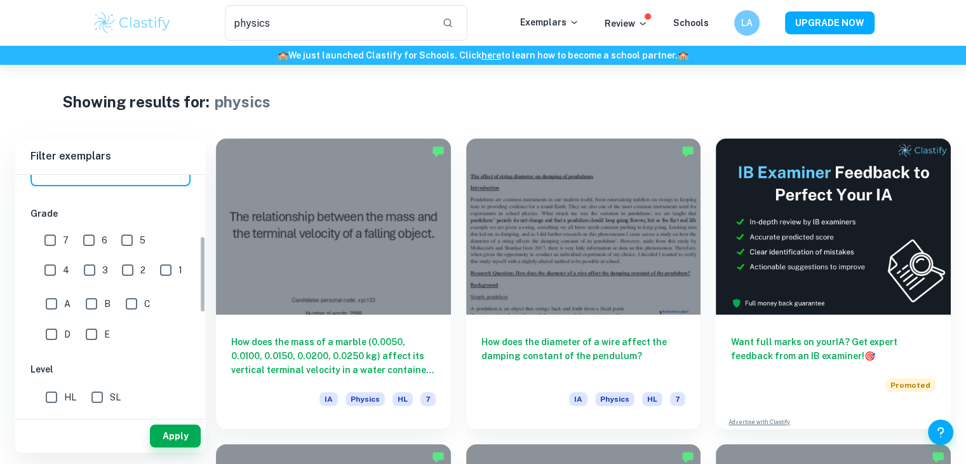
drag, startPoint x: 201, startPoint y: 236, endPoint x: 201, endPoint y: 298, distance: 62.3
click at [201, 298] on div "IB College Category IA EE TOK Notes Subject Type a subject Physics Type a subje…" at bounding box center [110, 294] width 191 height 239
type input "Physics"
click at [53, 397] on input "HL" at bounding box center [51, 396] width 25 height 25
checkbox input "true"
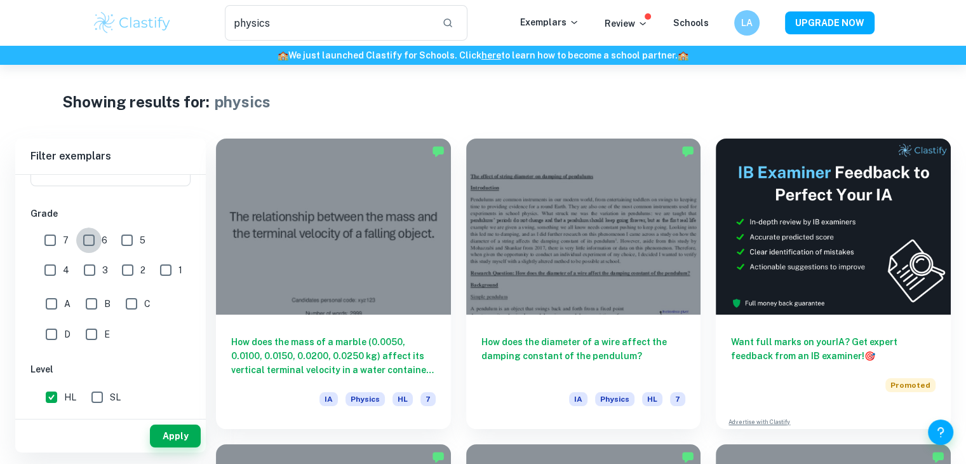
click at [83, 243] on input "6" at bounding box center [88, 239] width 25 height 25
checkbox input "true"
click at [48, 239] on input "7" at bounding box center [49, 239] width 25 height 25
checkbox input "true"
click at [129, 241] on input "5" at bounding box center [126, 239] width 25 height 25
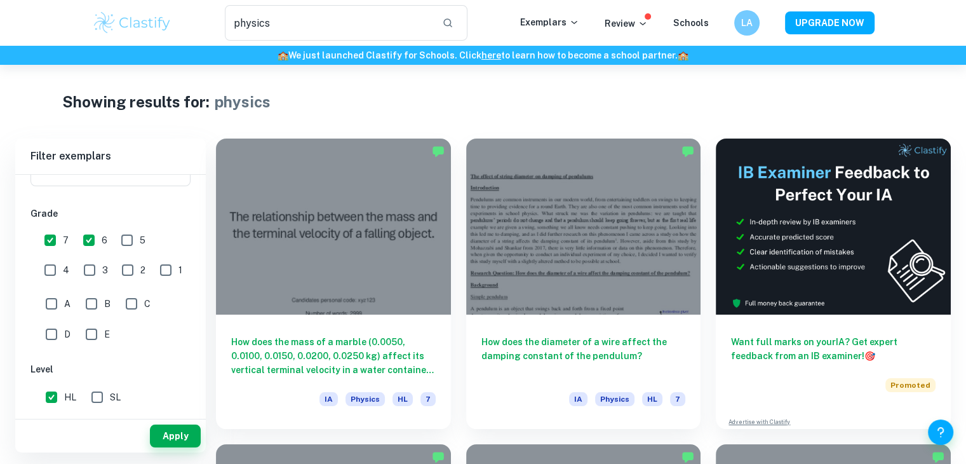
checkbox input "true"
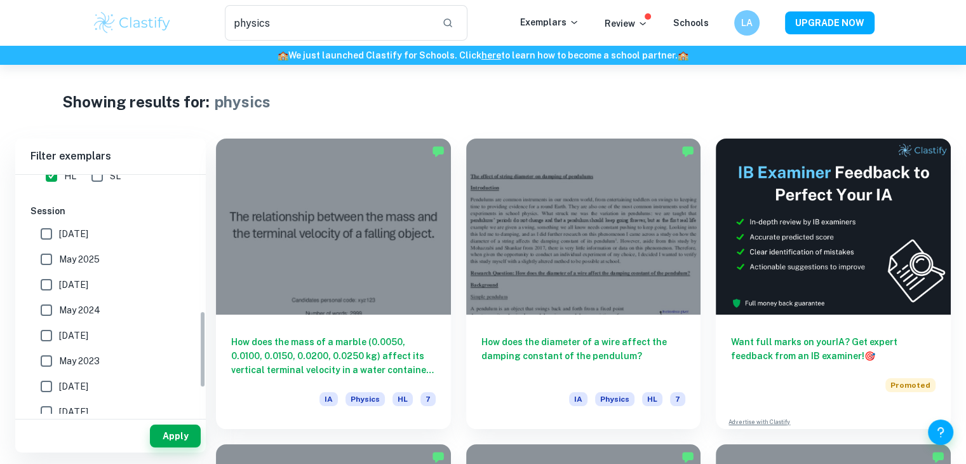
scroll to position [421, 0]
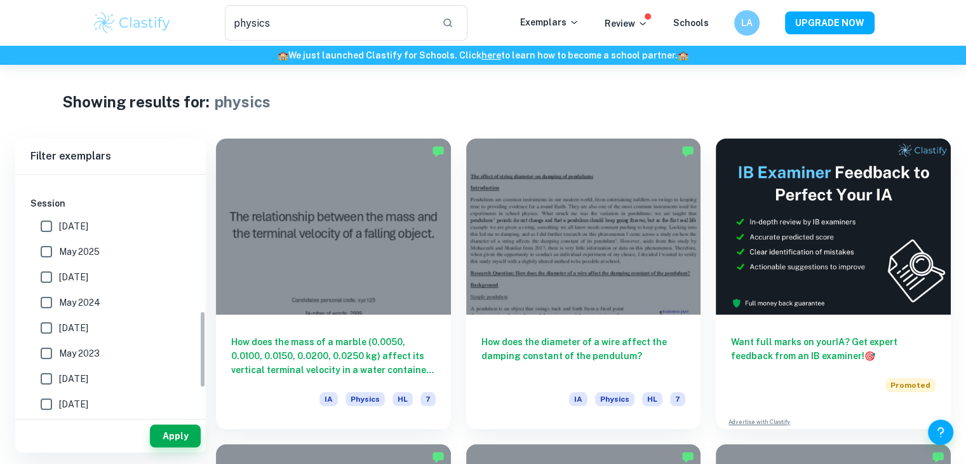
drag, startPoint x: 201, startPoint y: 280, endPoint x: 199, endPoint y: 356, distance: 75.6
click at [199, 356] on div "IB College Category IA EE TOK Notes Subject Type a subject Physics Type a subje…" at bounding box center [110, 294] width 191 height 239
click at [43, 227] on input "[DATE]" at bounding box center [46, 225] width 25 height 25
checkbox input "true"
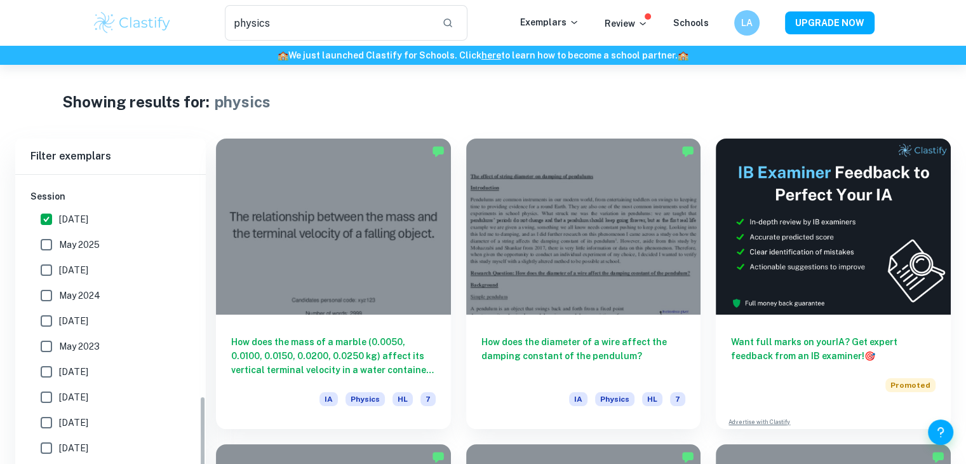
scroll to position [426, 0]
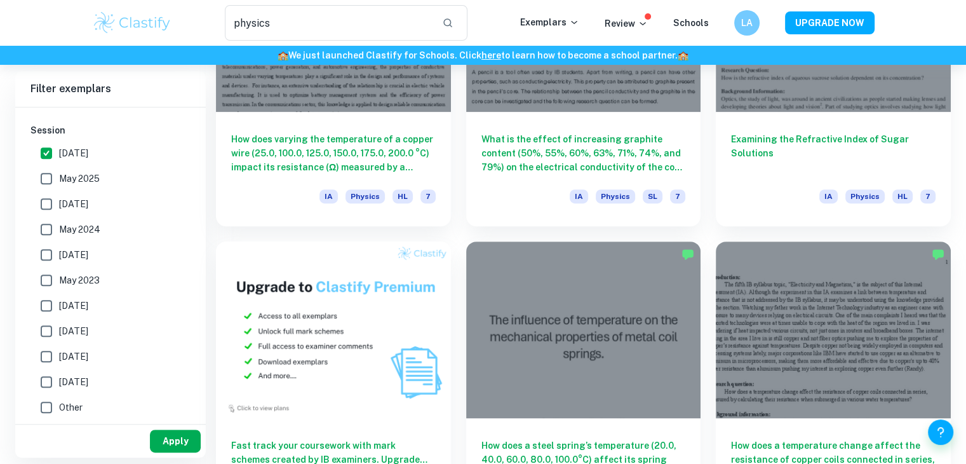
click at [172, 437] on button "Apply" at bounding box center [175, 440] width 51 height 23
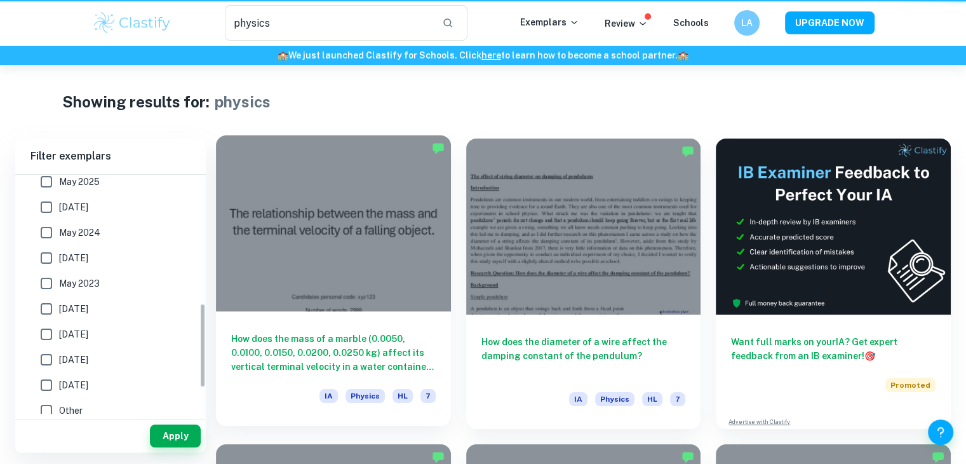
scroll to position [362, 0]
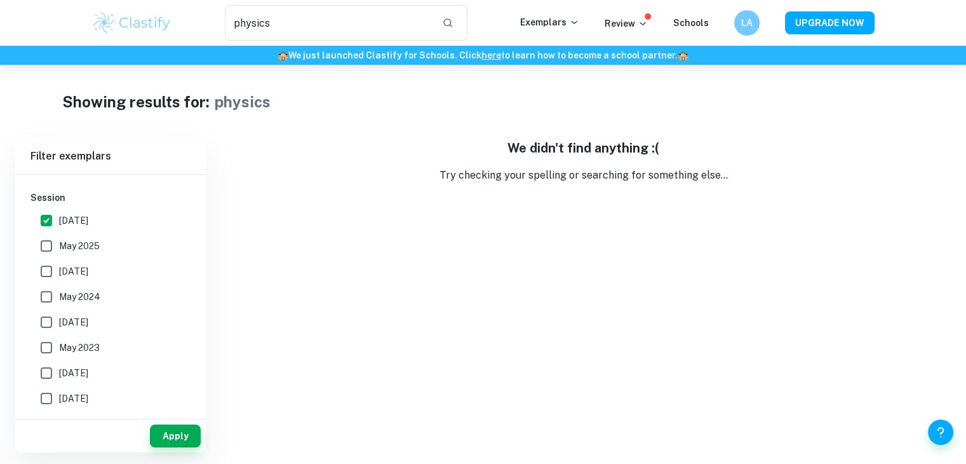
click at [41, 249] on input "May 2025" at bounding box center [46, 245] width 25 height 25
checkbox input "true"
click at [46, 215] on input "[DATE]" at bounding box center [46, 220] width 25 height 25
checkbox input "false"
click at [189, 436] on button "Apply" at bounding box center [175, 435] width 51 height 23
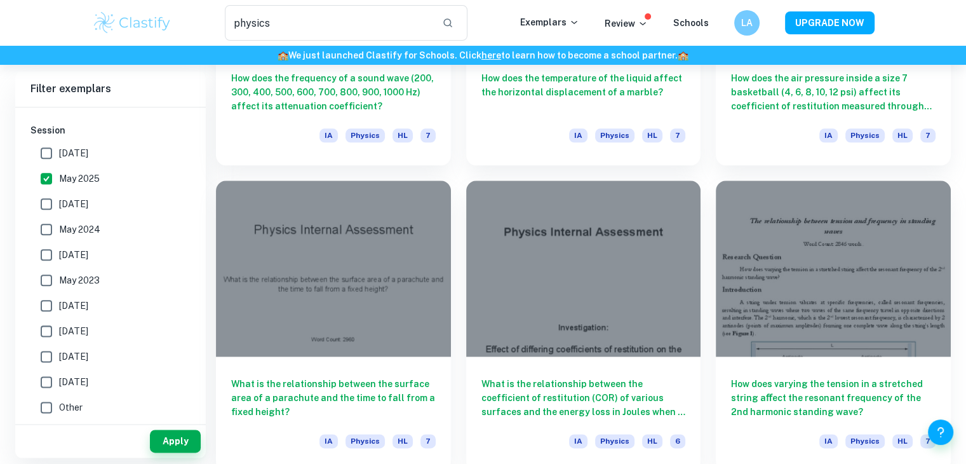
scroll to position [1489, 0]
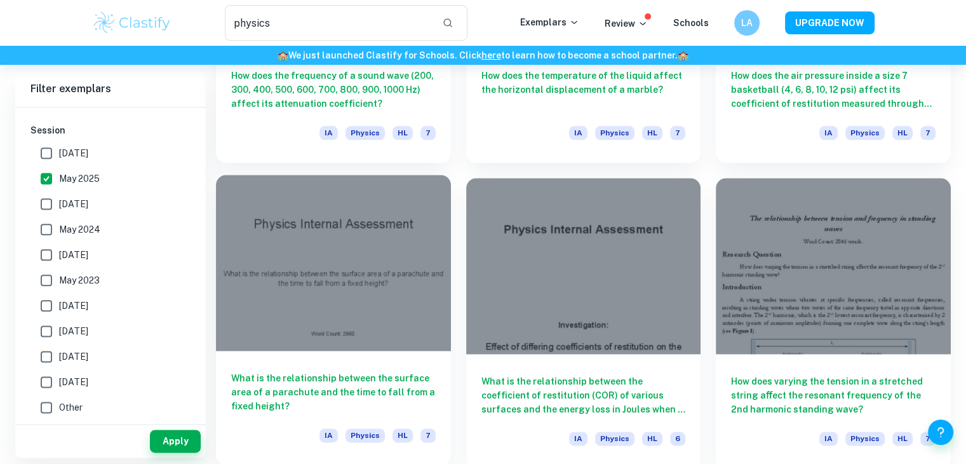
click at [305, 380] on h6 "What is the relationship between the surface area of a parachute and the time t…" at bounding box center [333, 392] width 205 height 42
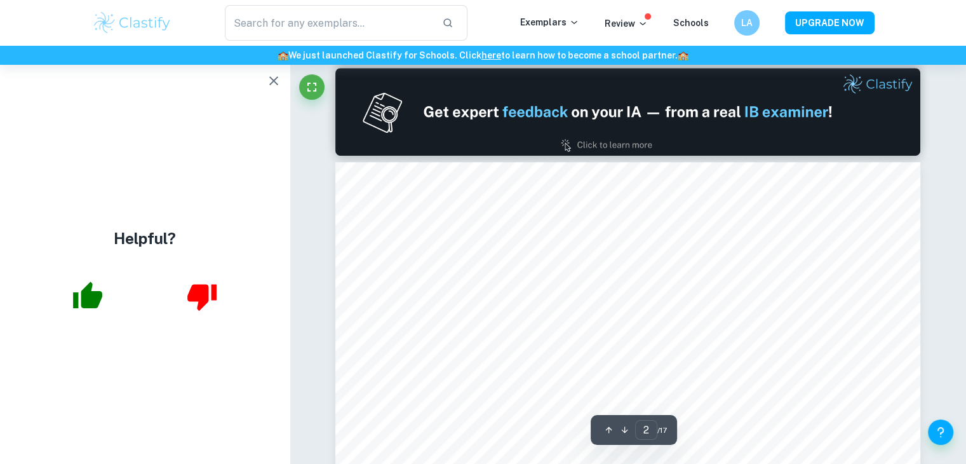
scroll to position [762, 0]
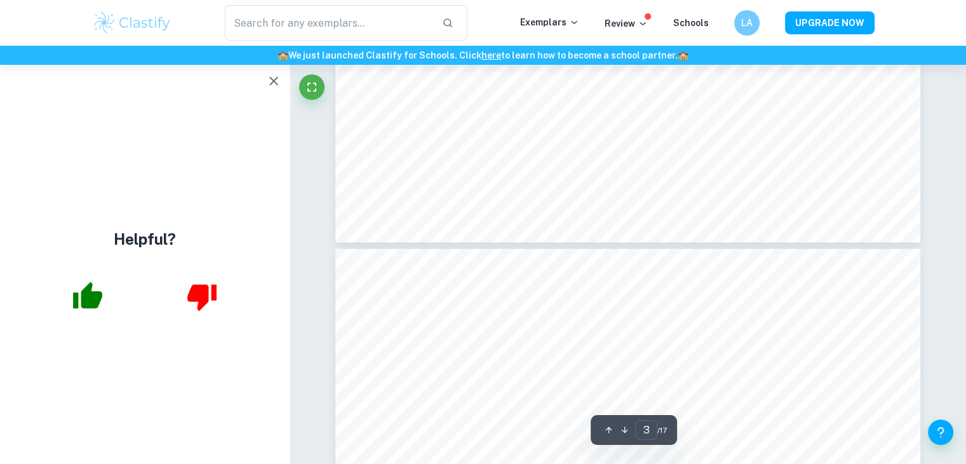
type input "4"
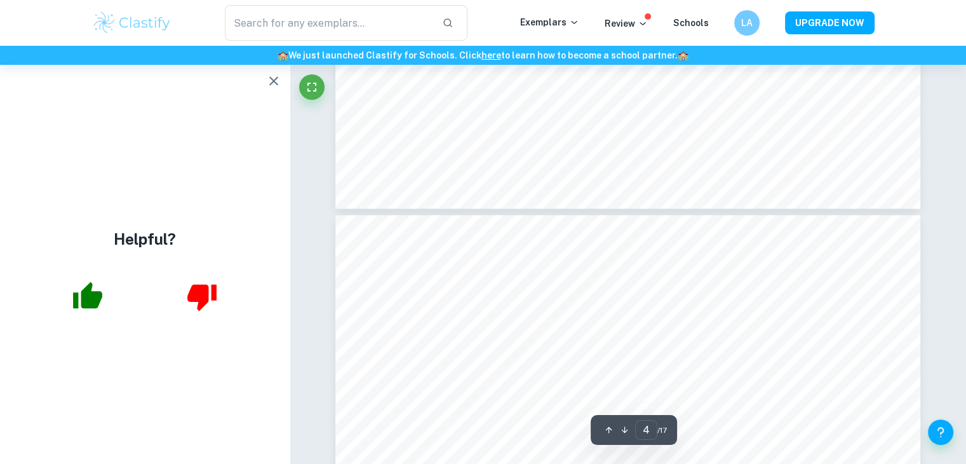
scroll to position [2373, 0]
